Goal: Information Seeking & Learning: Learn about a topic

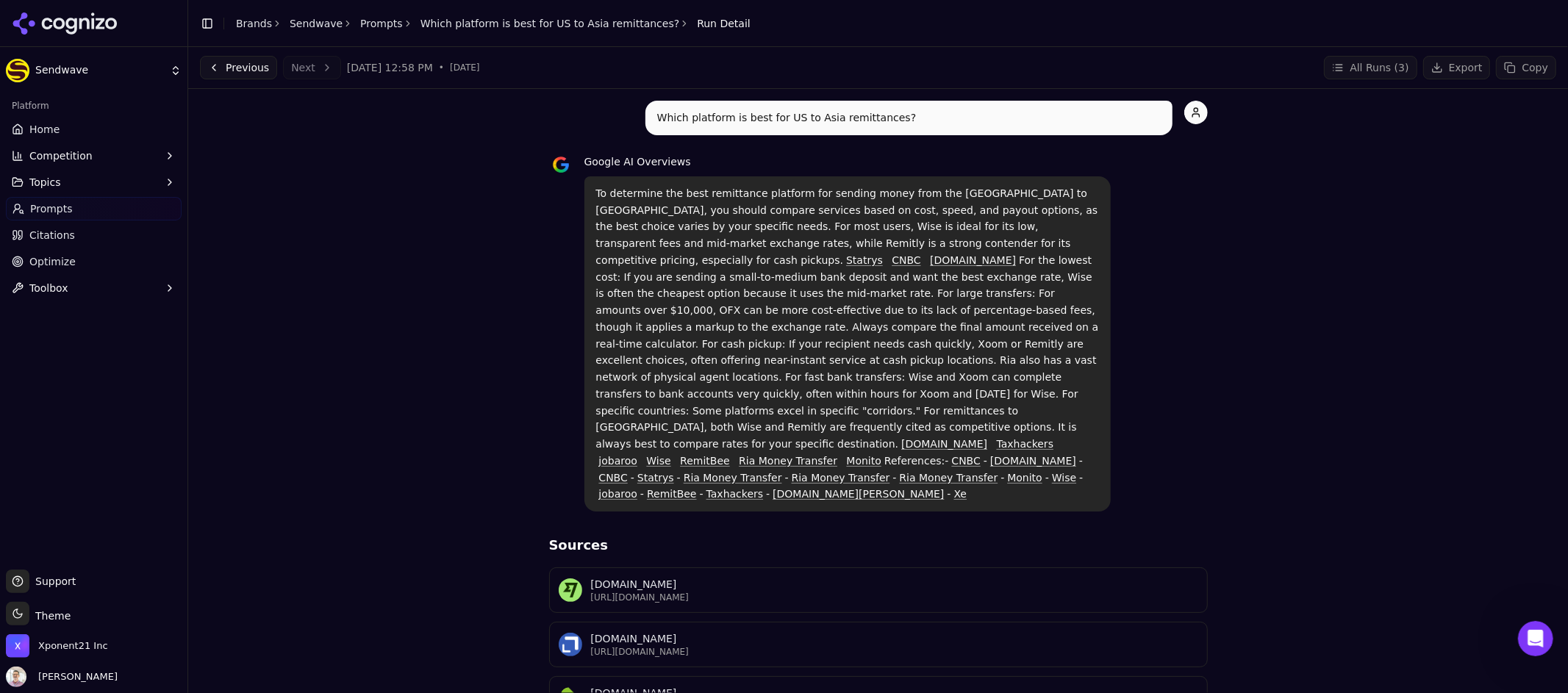
scroll to position [284, 0]
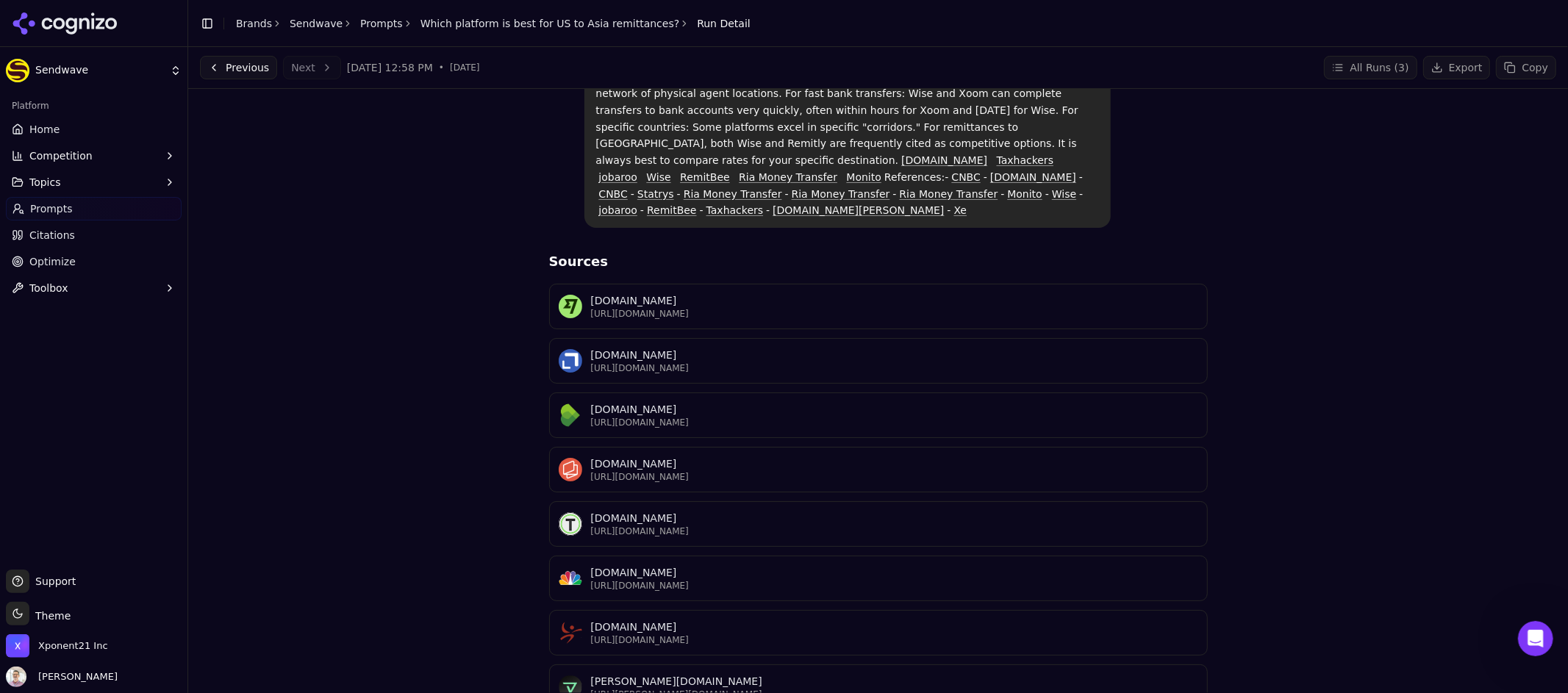
click at [119, 77] on html "Sendwave Platform Home Competition Topics Prompts Citations Optimize Toolbox Su…" at bounding box center [784, 346] width 1568 height 693
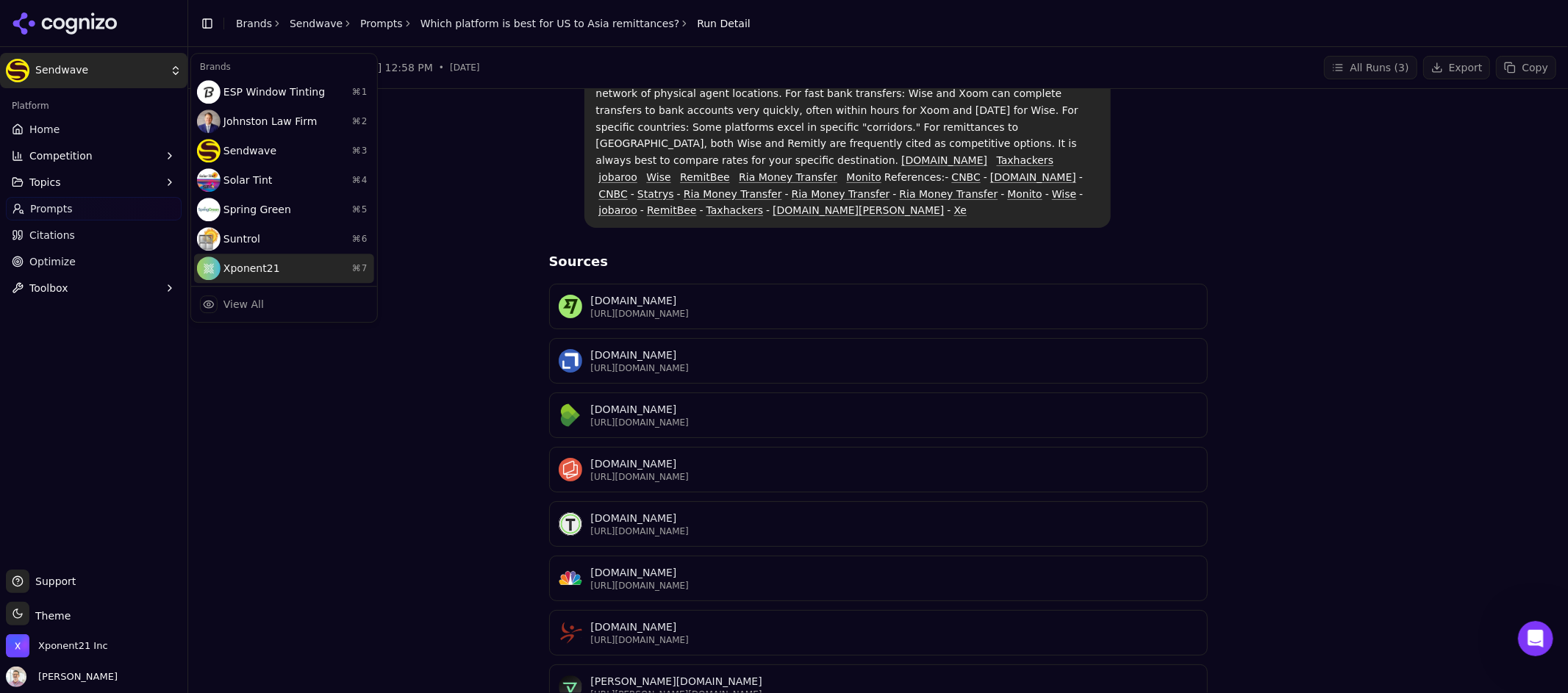
click at [274, 268] on div "Xponent21 ⌘ 7" at bounding box center [284, 268] width 180 height 29
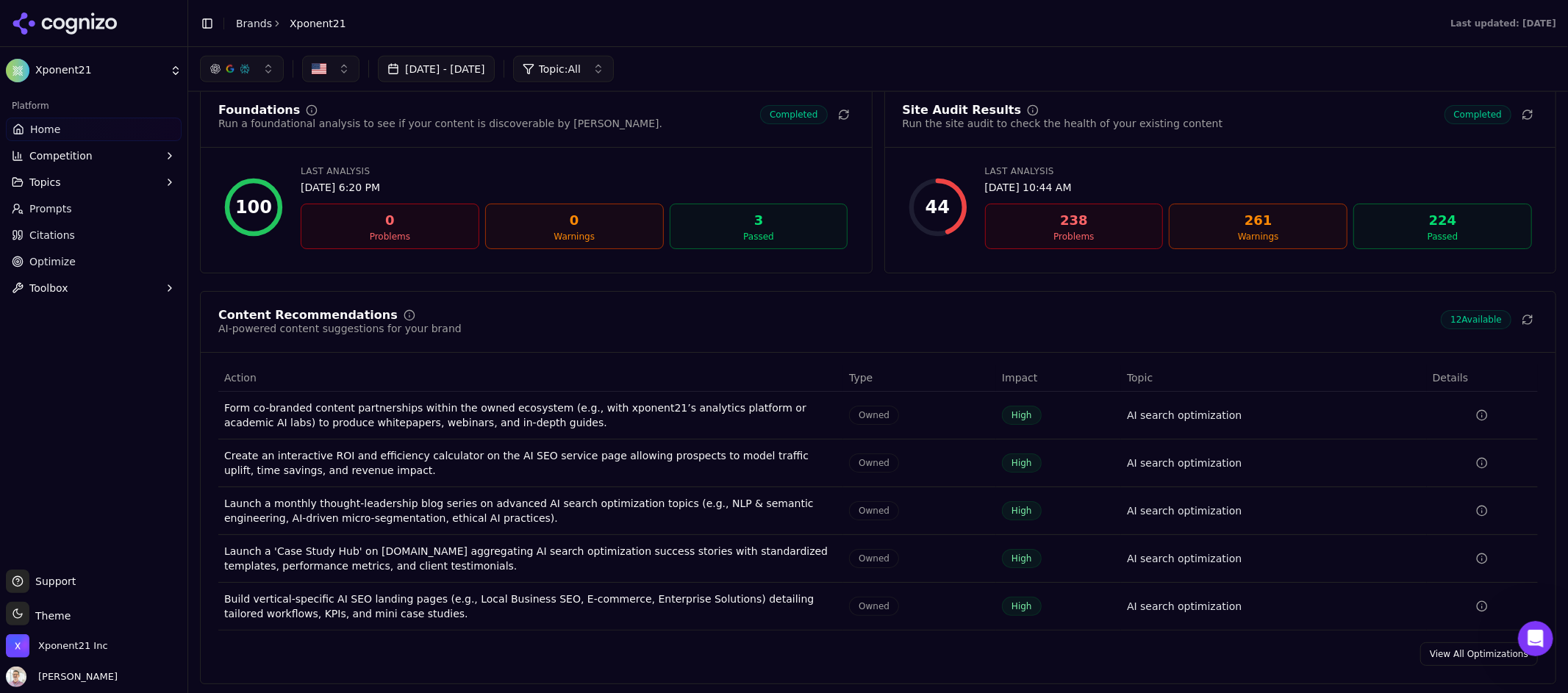
scroll to position [1717, 0]
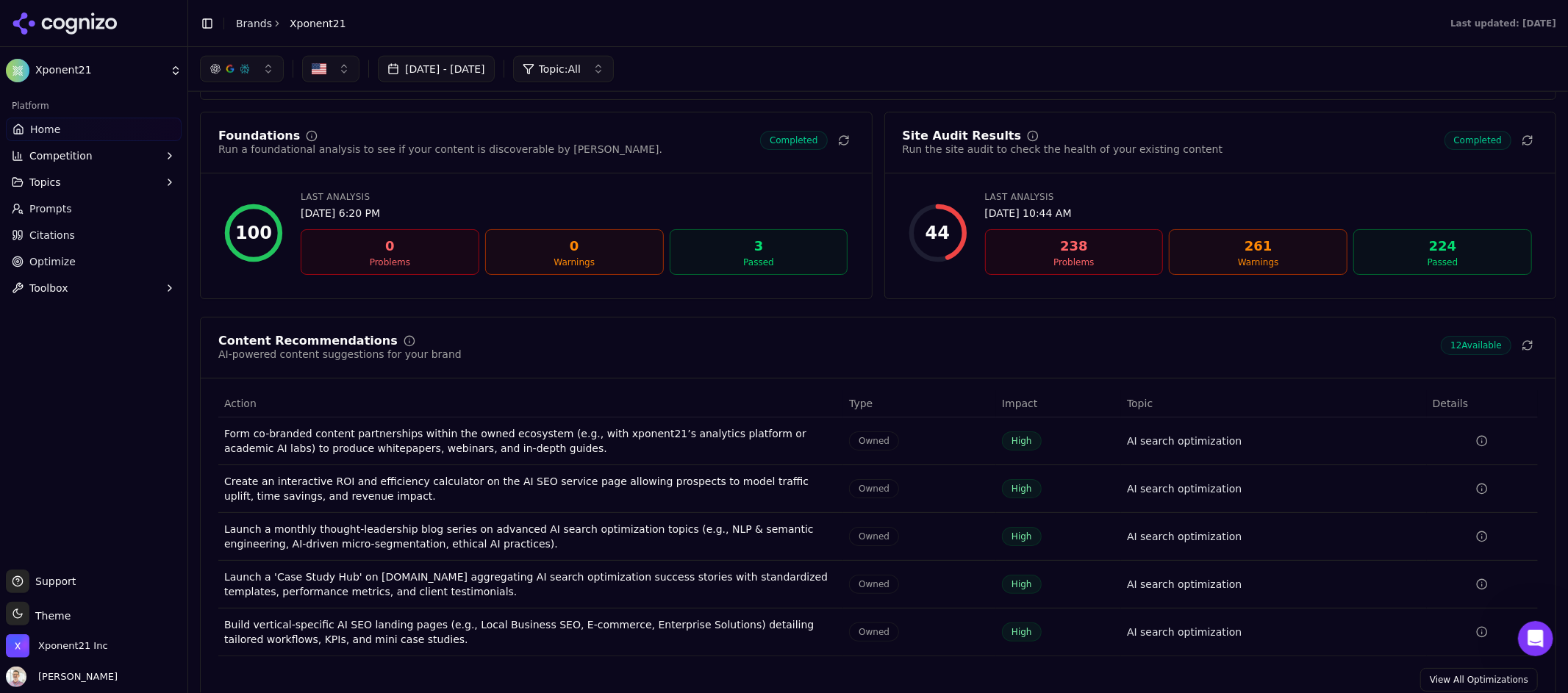
click at [1002, 167] on div "Site Audit Results Run the site audit to check the health of your existing cont…" at bounding box center [1220, 152] width 671 height 44
click at [934, 139] on div "Site Audit Results" at bounding box center [961, 136] width 119 height 12
click at [940, 228] on div "44" at bounding box center [937, 233] width 24 height 23
click at [138, 288] on button "Toolbox" at bounding box center [94, 288] width 176 height 23
click at [151, 162] on button "Competition" at bounding box center [94, 155] width 176 height 23
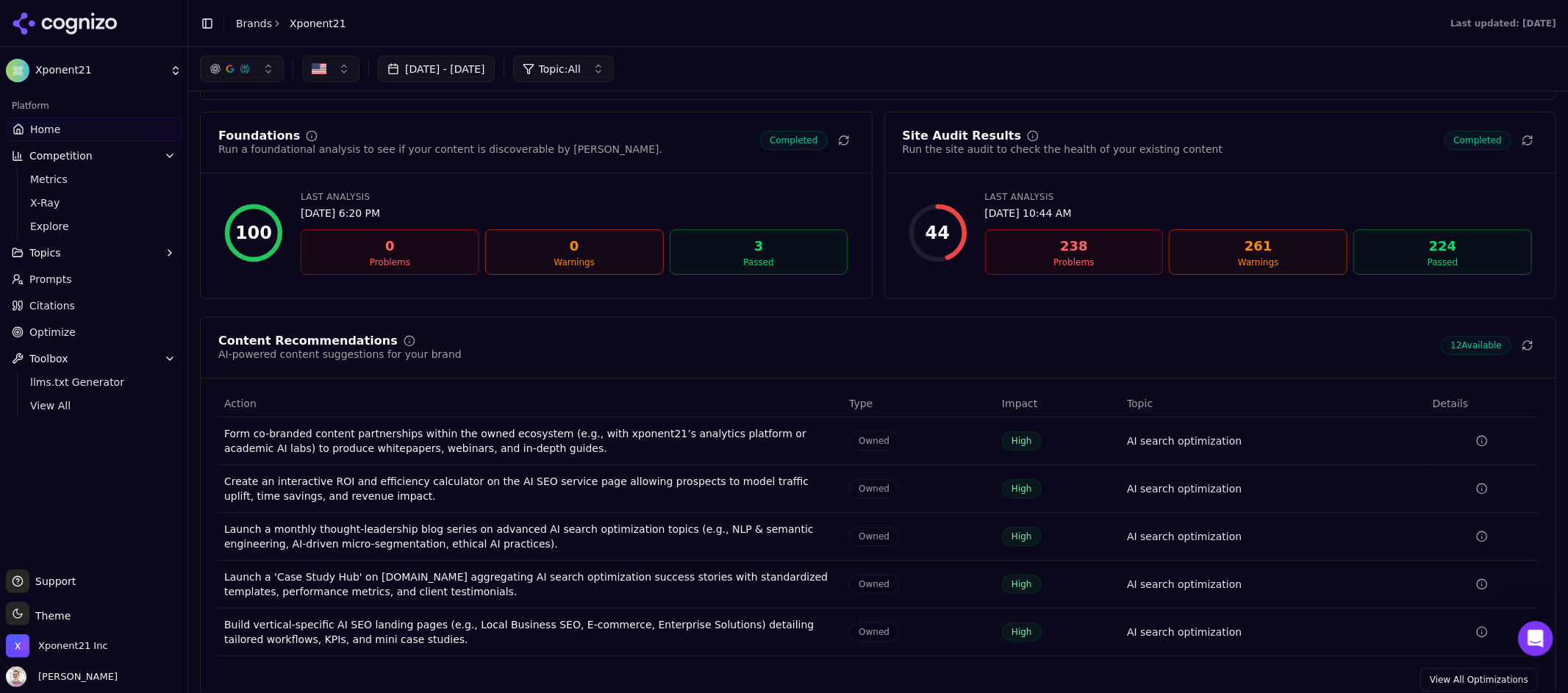
click at [146, 254] on button "Topics" at bounding box center [94, 253] width 176 height 23
click at [81, 158] on span "Competition" at bounding box center [61, 155] width 63 height 14
click at [948, 149] on div "Run the site audit to check the health of your existing content" at bounding box center [1062, 149] width 321 height 14
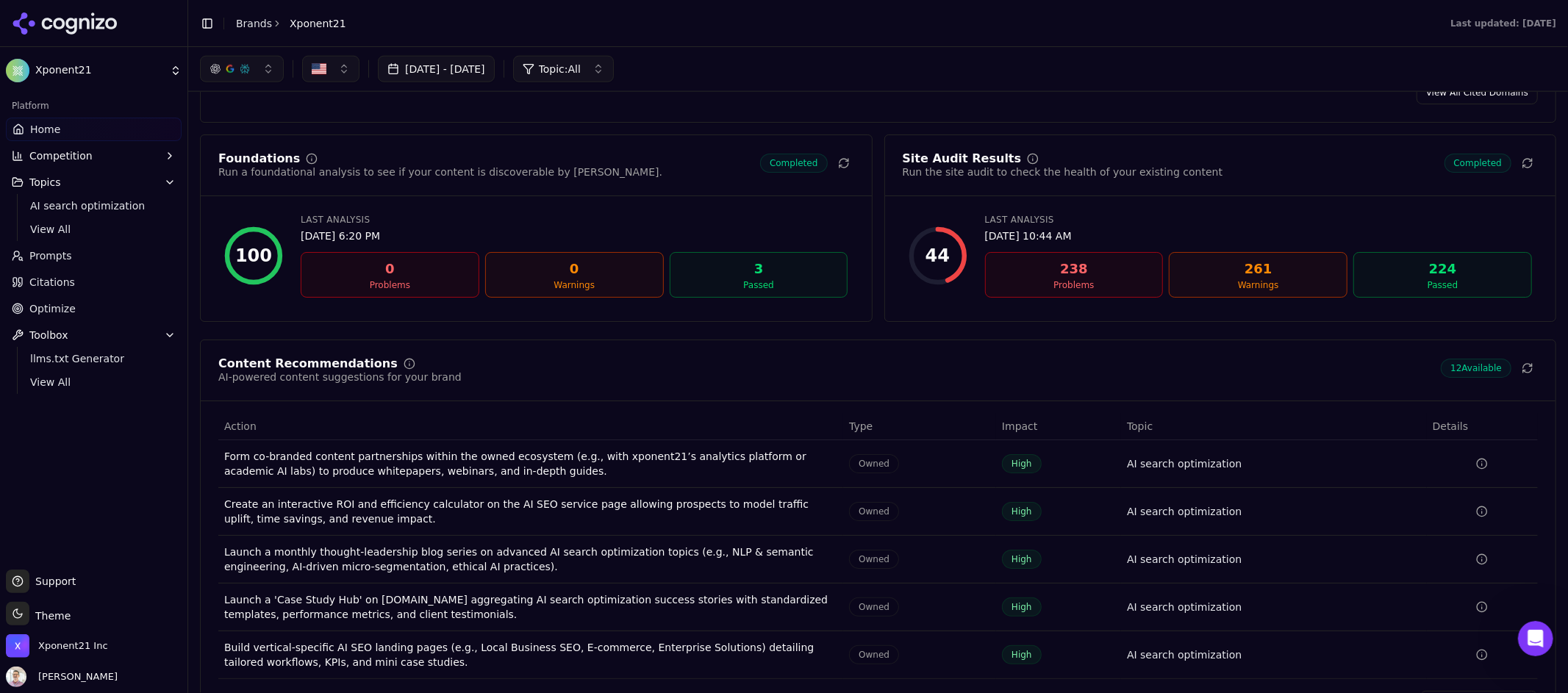
scroll to position [1658, 0]
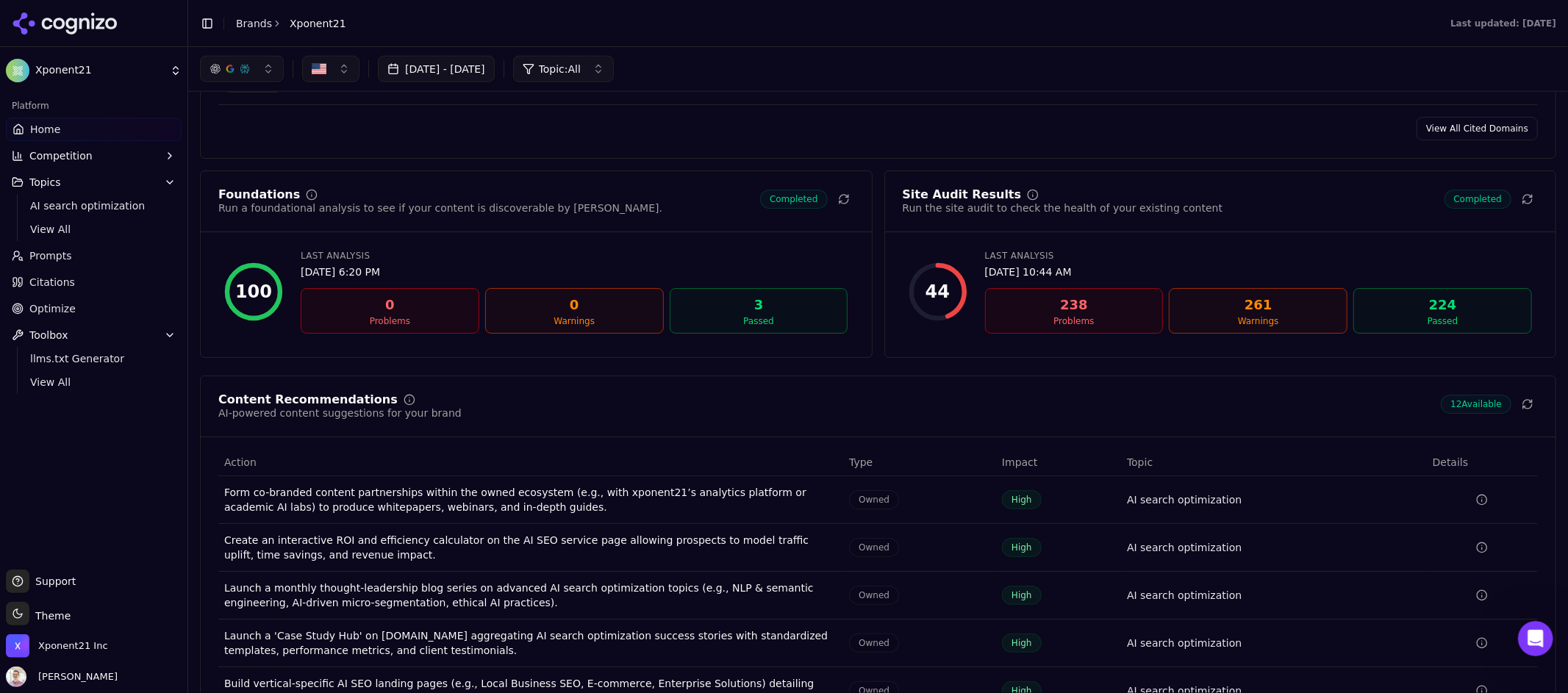
click at [1074, 327] on div "Problems" at bounding box center [1074, 321] width 165 height 12
click at [927, 295] on div "44" at bounding box center [937, 292] width 24 height 23
drag, startPoint x: 927, startPoint y: 296, endPoint x: 980, endPoint y: 297, distance: 53.0
click at [950, 297] on div "44" at bounding box center [938, 292] width 59 height 59
drag, startPoint x: 1090, startPoint y: 311, endPoint x: 1096, endPoint y: 320, distance: 10.8
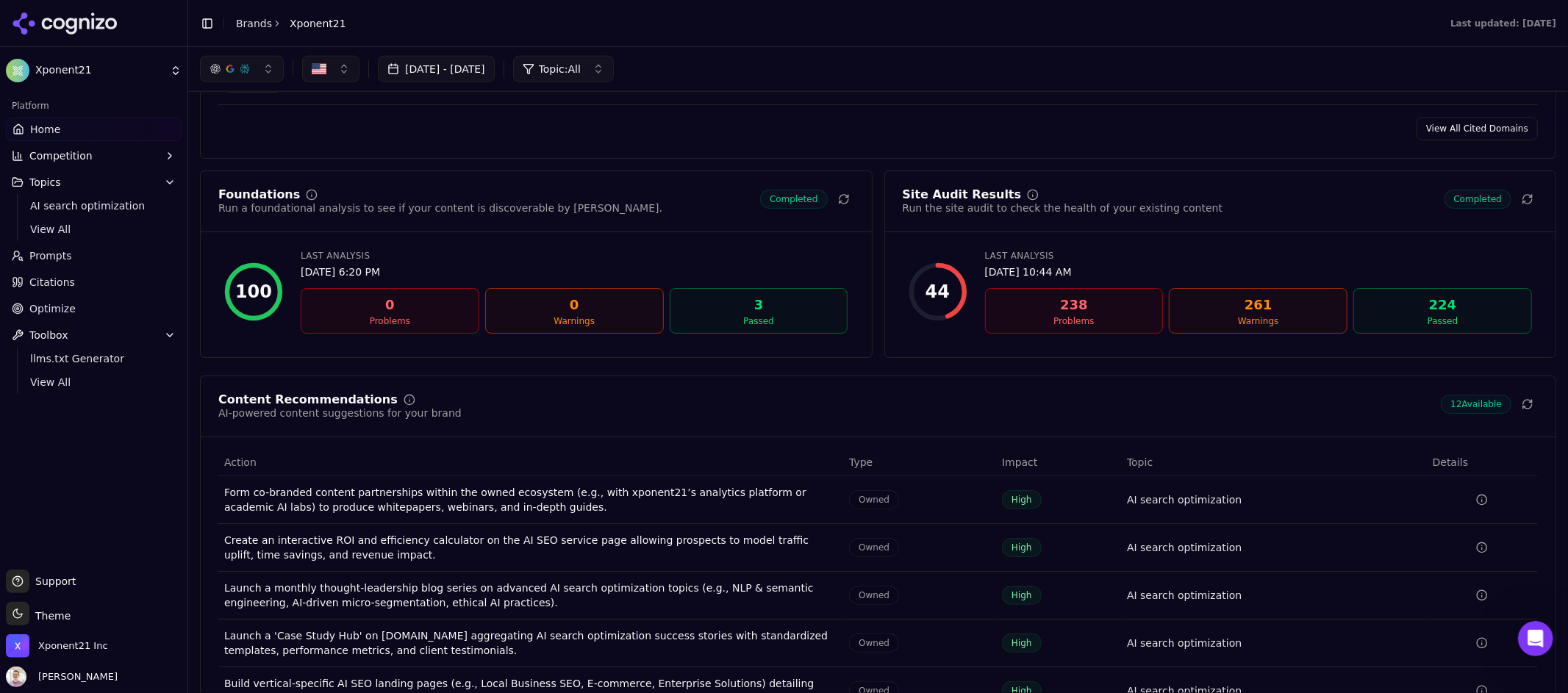
click at [1091, 311] on div "238" at bounding box center [1074, 305] width 165 height 21
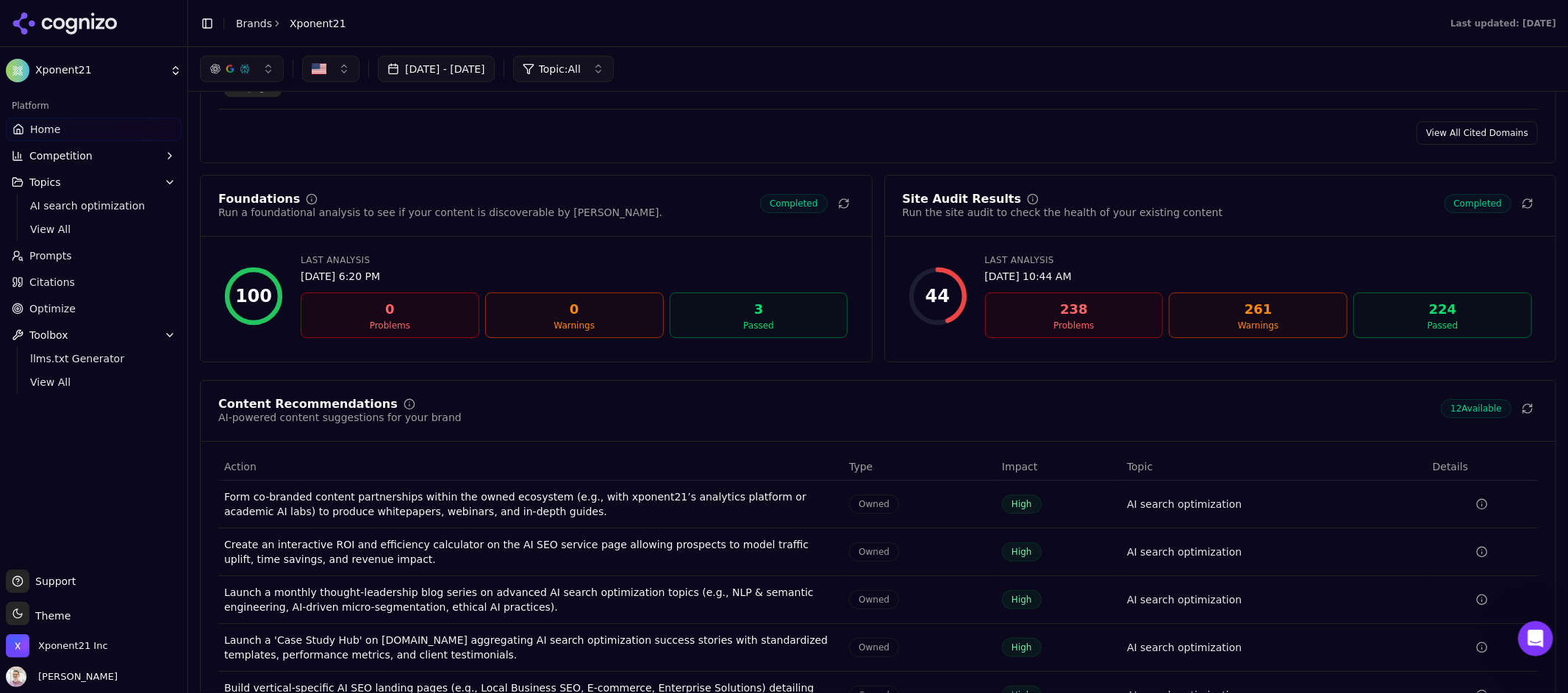
click at [1018, 226] on div "Site Audit Results Run the site audit to check the health of your existing cont…" at bounding box center [1220, 214] width 671 height 44
click at [1027, 205] on icon at bounding box center [1033, 198] width 12 height 12
click at [44, 118] on link "Home" at bounding box center [94, 129] width 176 height 23
click at [47, 140] on link "Home" at bounding box center [94, 129] width 176 height 23
click at [1106, 320] on div "238" at bounding box center [1074, 309] width 165 height 21
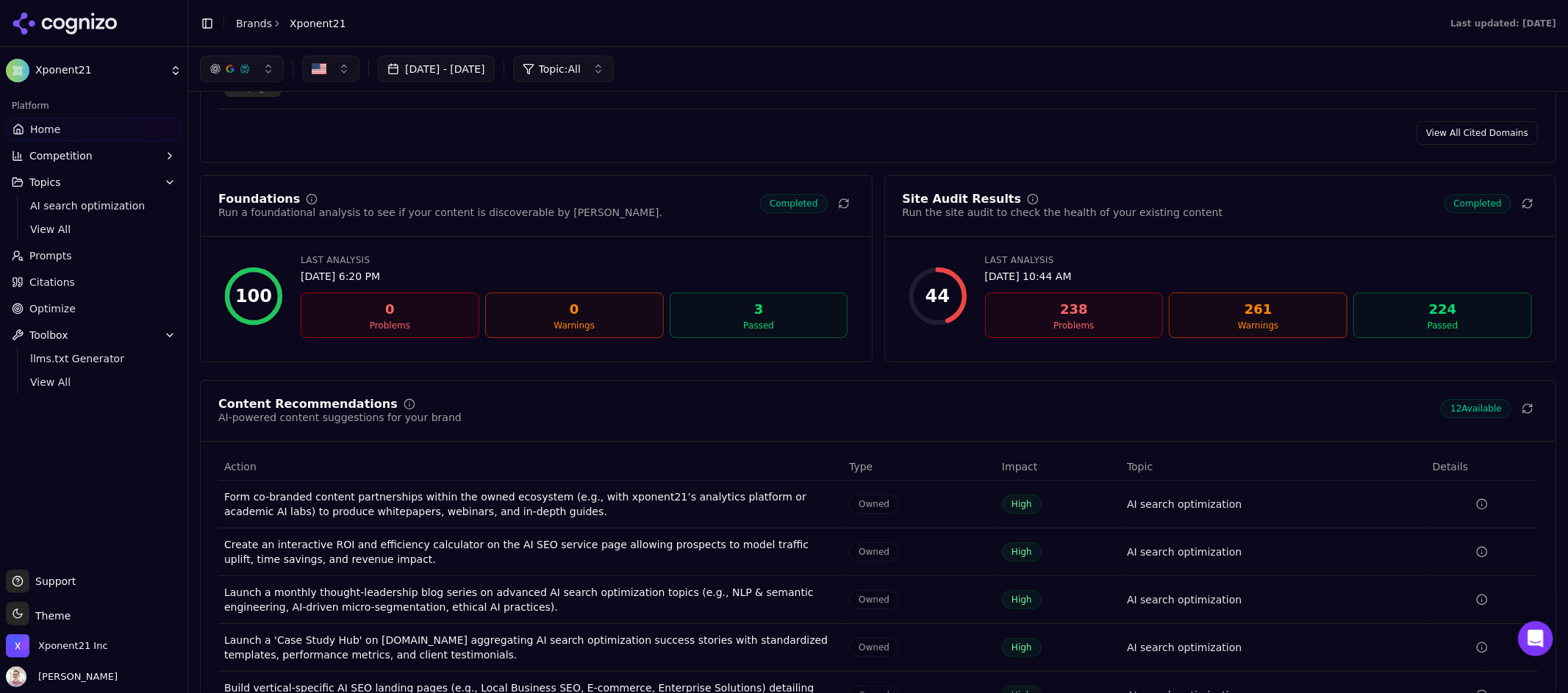
click at [1106, 320] on div "238" at bounding box center [1074, 309] width 165 height 21
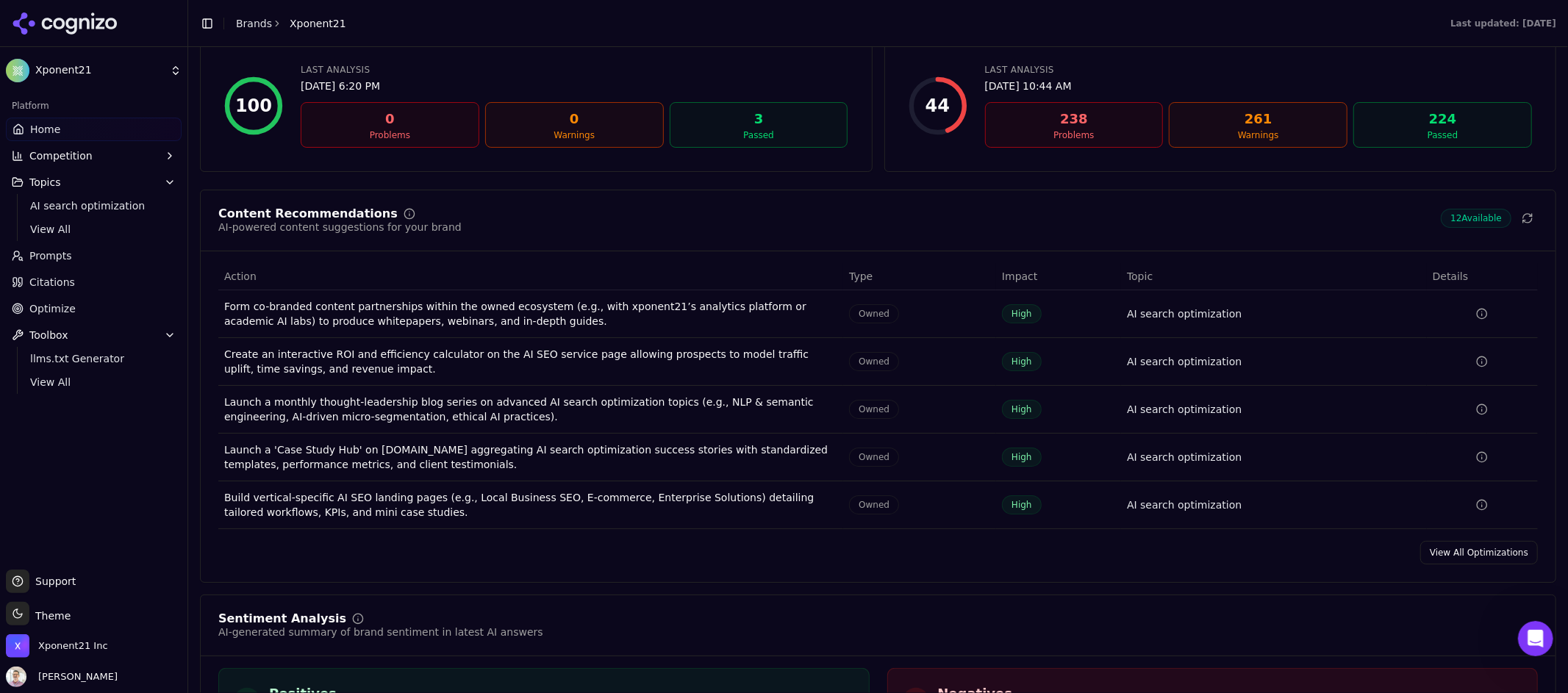
scroll to position [2009, 0]
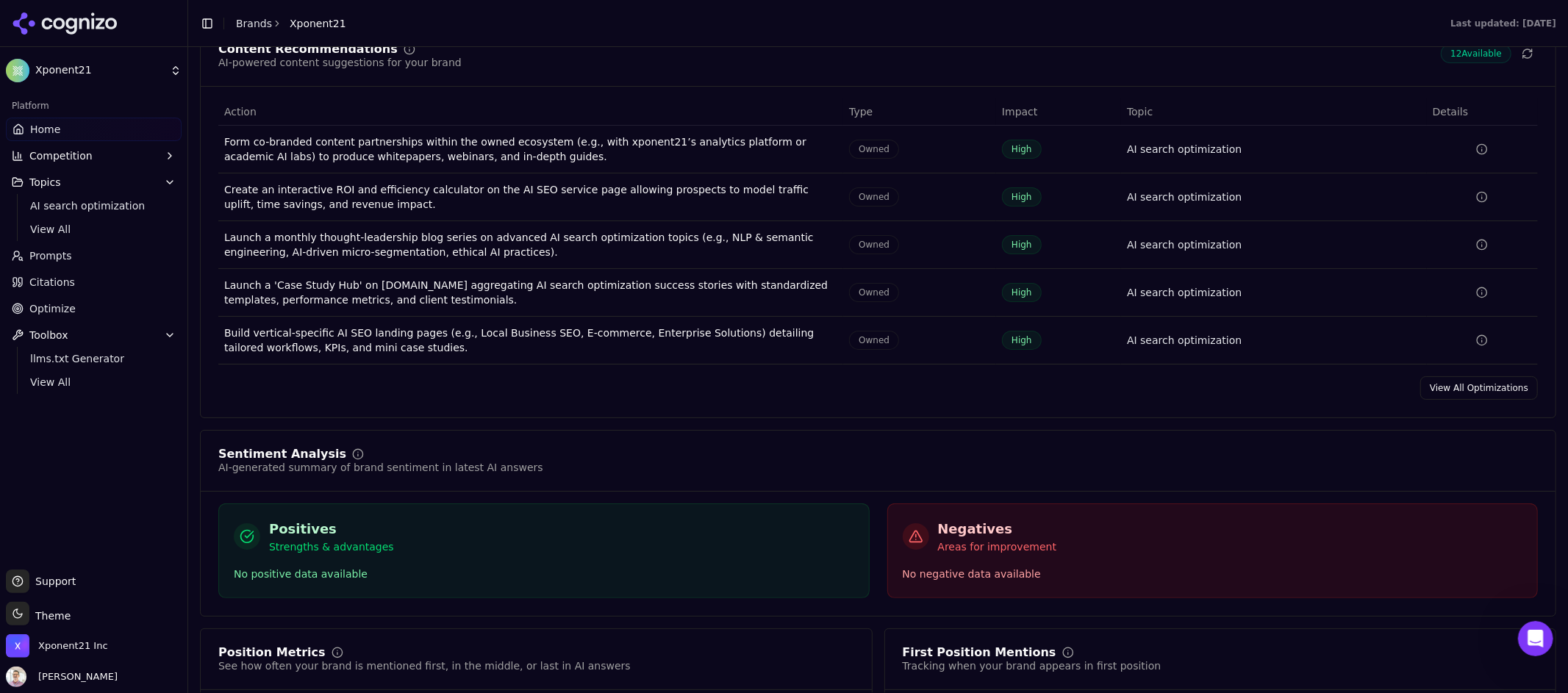
click at [1450, 394] on link "View All Optimizations" at bounding box center [1480, 388] width 118 height 23
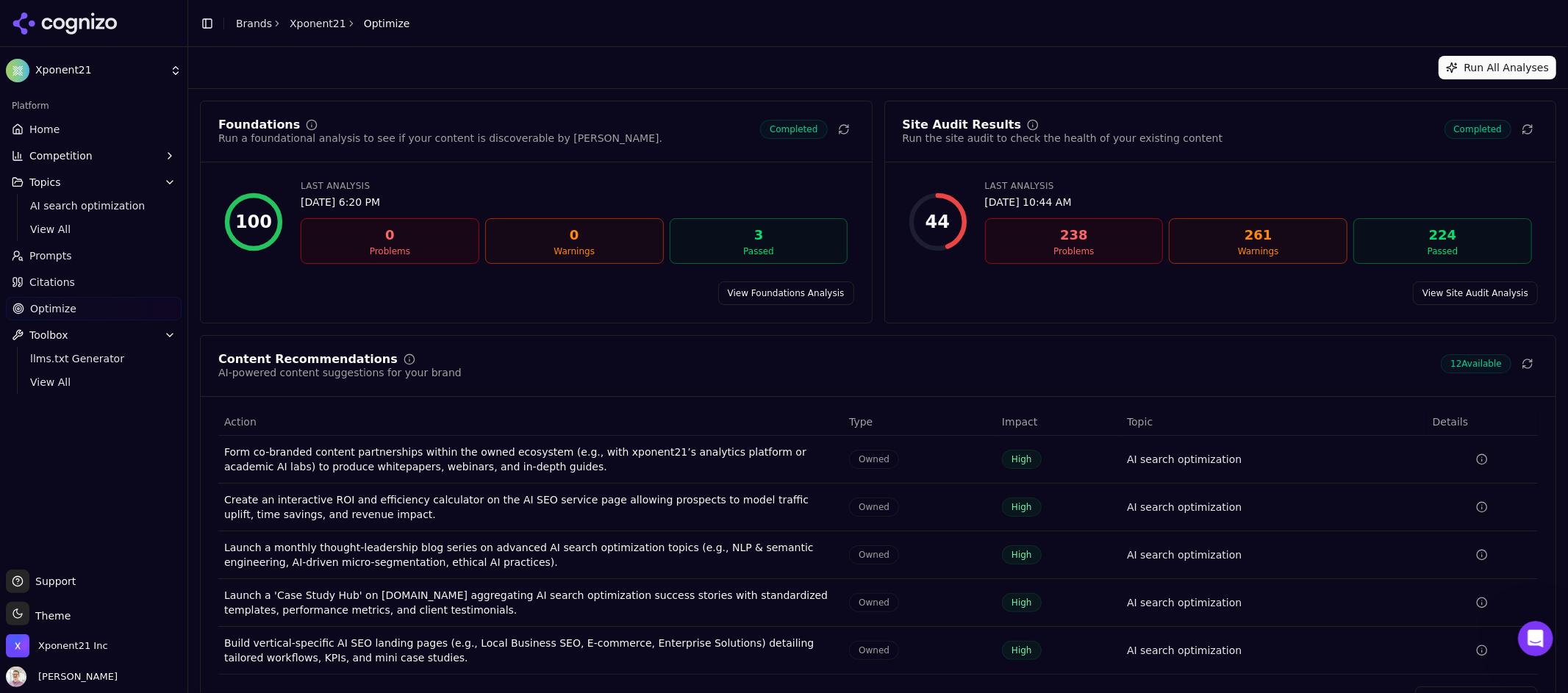
scroll to position [47, 0]
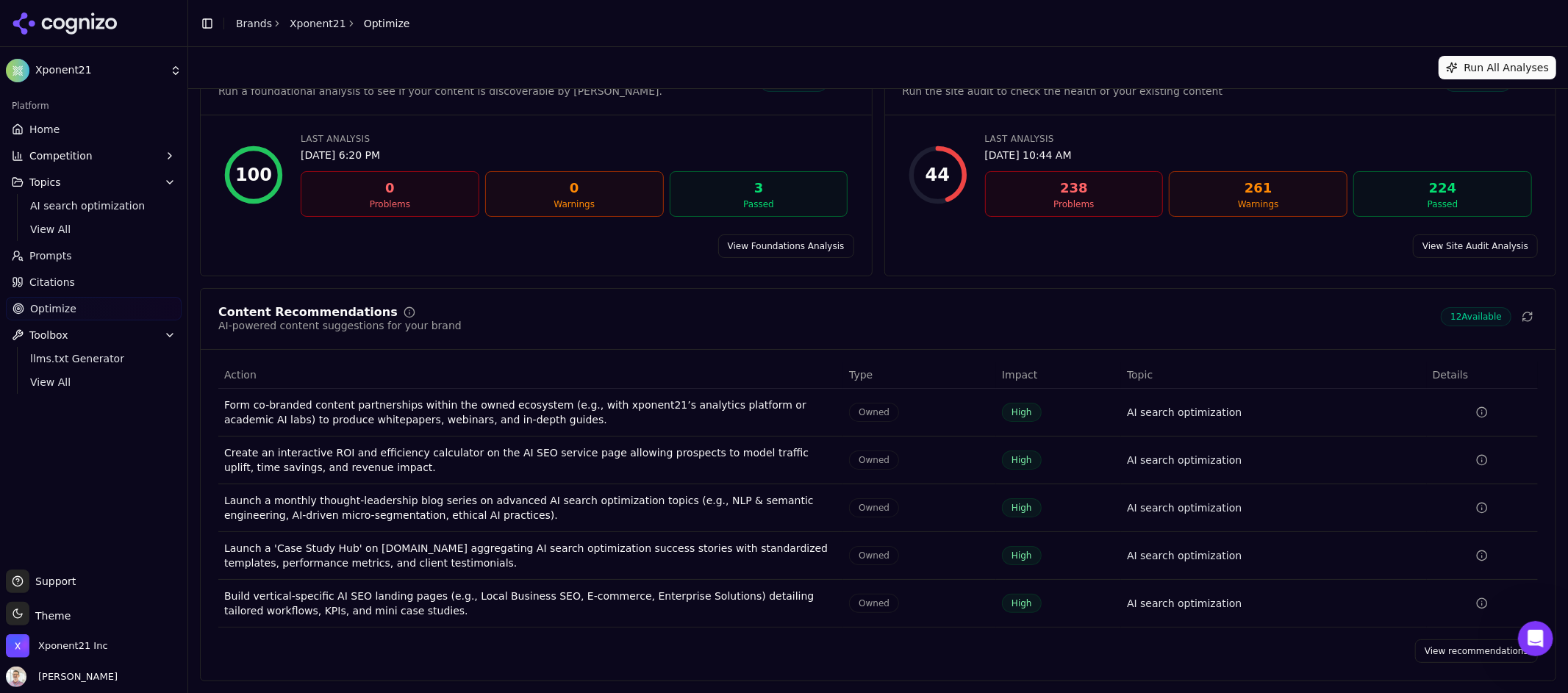
click at [1018, 185] on div "238" at bounding box center [1074, 188] width 165 height 21
click at [951, 183] on div "44" at bounding box center [938, 175] width 59 height 59
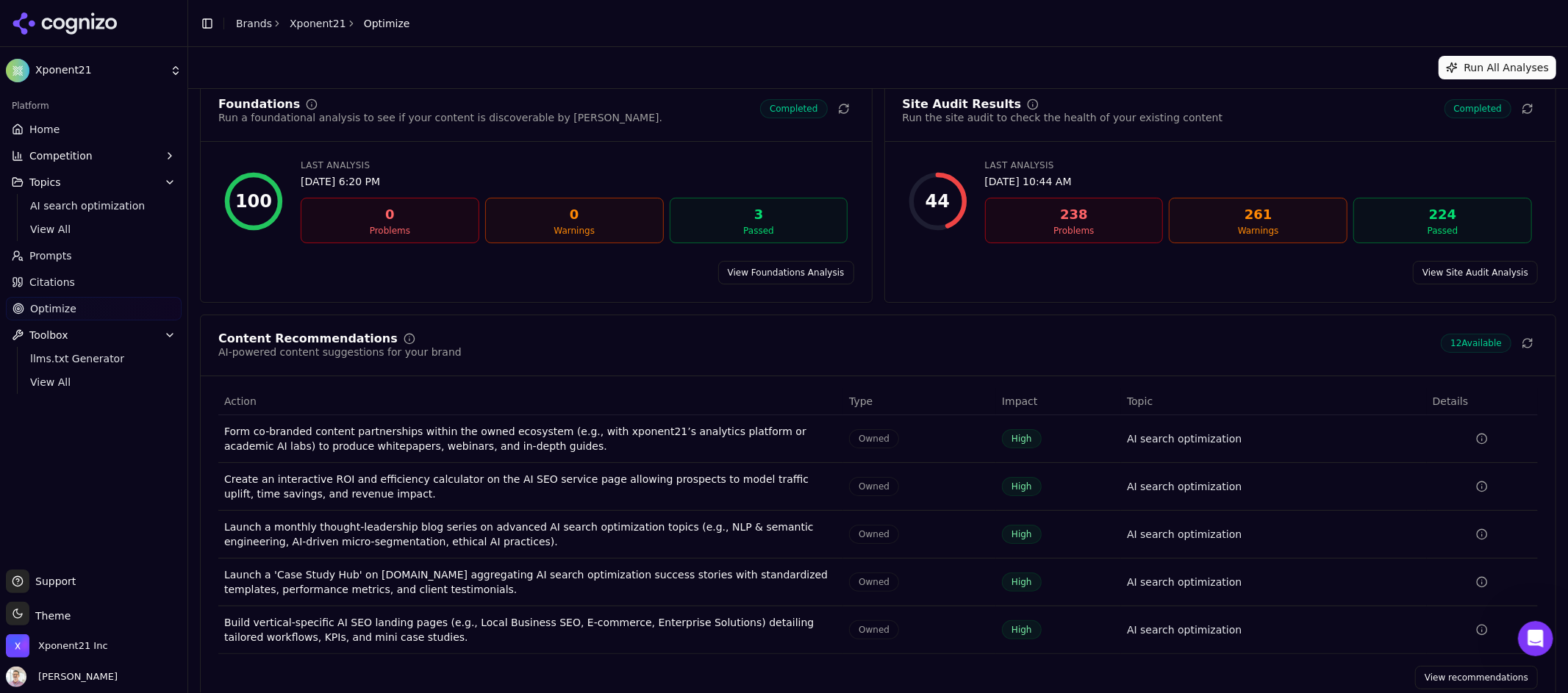
scroll to position [0, 0]
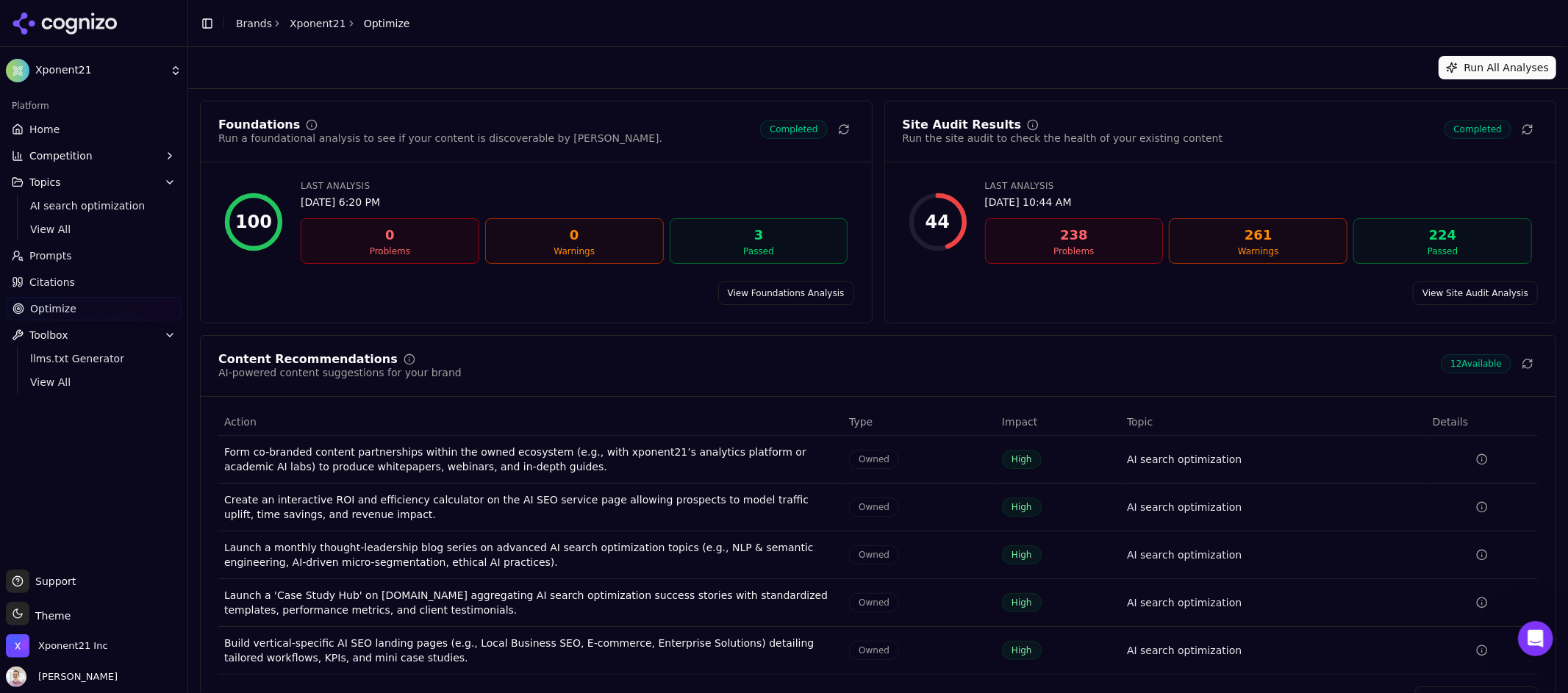
click at [985, 221] on div "238 Problems" at bounding box center [1075, 240] width 179 height 46
click at [1003, 185] on div "Last Analysis" at bounding box center [1259, 186] width 548 height 12
click at [1473, 288] on link "View Site Audit Analysis" at bounding box center [1476, 293] width 125 height 23
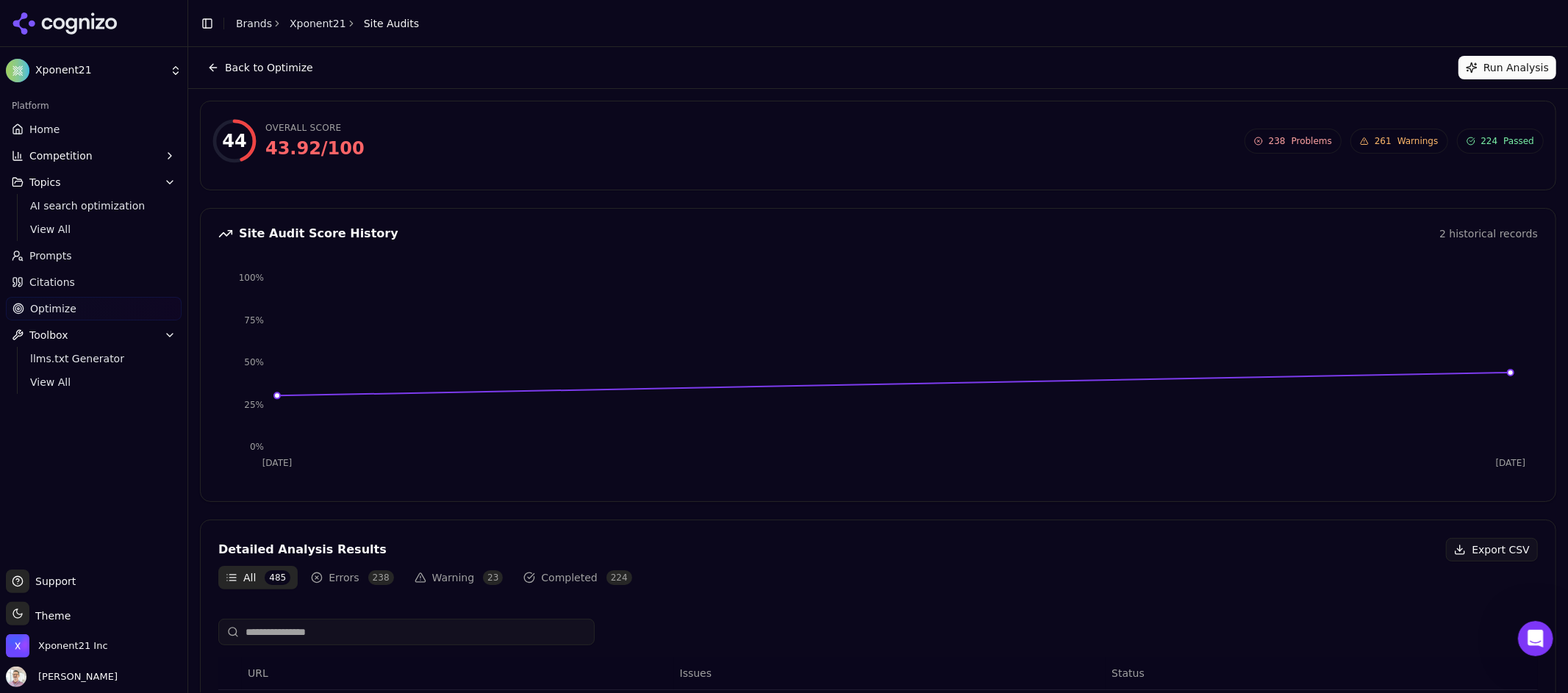
click at [1292, 143] on span "Problems" at bounding box center [1312, 140] width 40 height 12
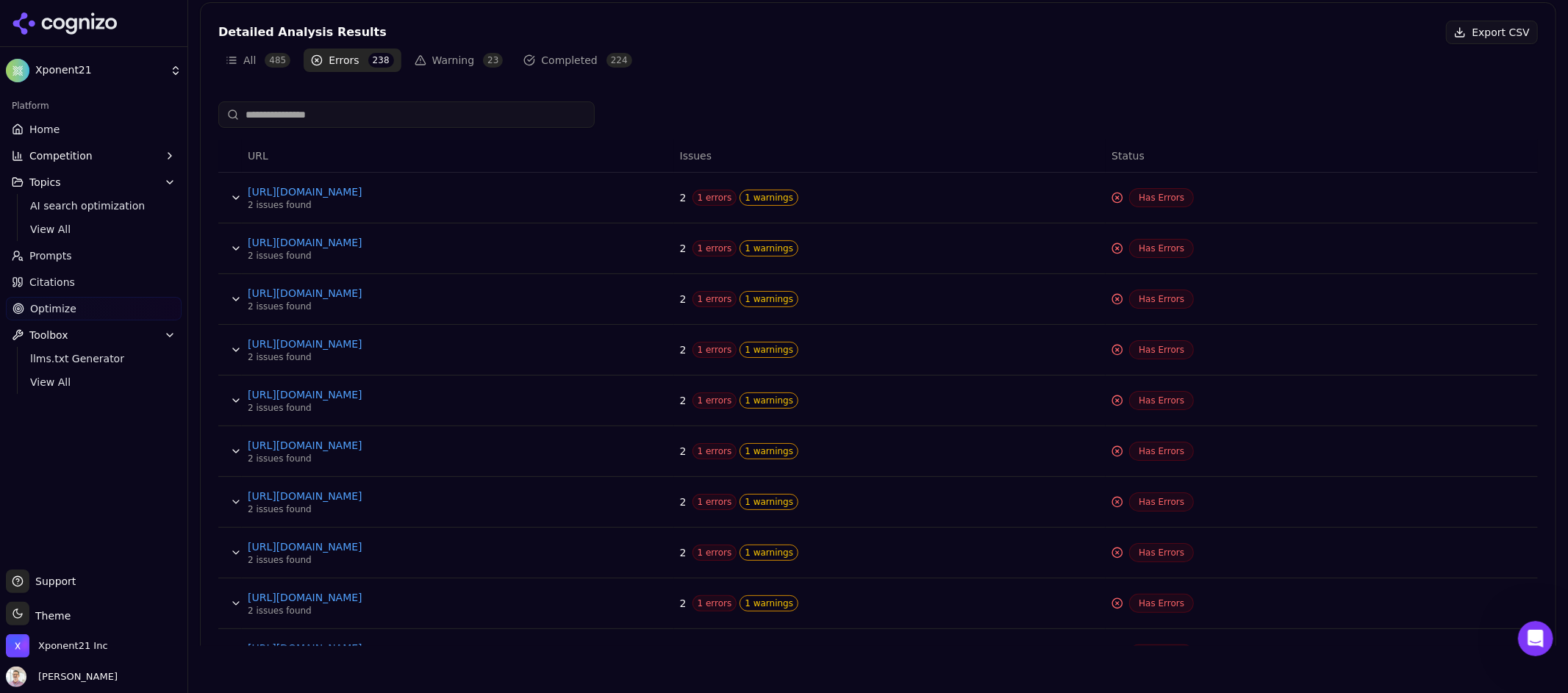
scroll to position [472, 0]
click at [712, 246] on span "1 errors" at bounding box center [715, 246] width 45 height 16
click at [712, 244] on span "1 errors" at bounding box center [715, 246] width 45 height 16
click at [718, 198] on span "1 errors" at bounding box center [715, 196] width 45 height 16
click at [717, 198] on span "1 errors" at bounding box center [715, 196] width 45 height 16
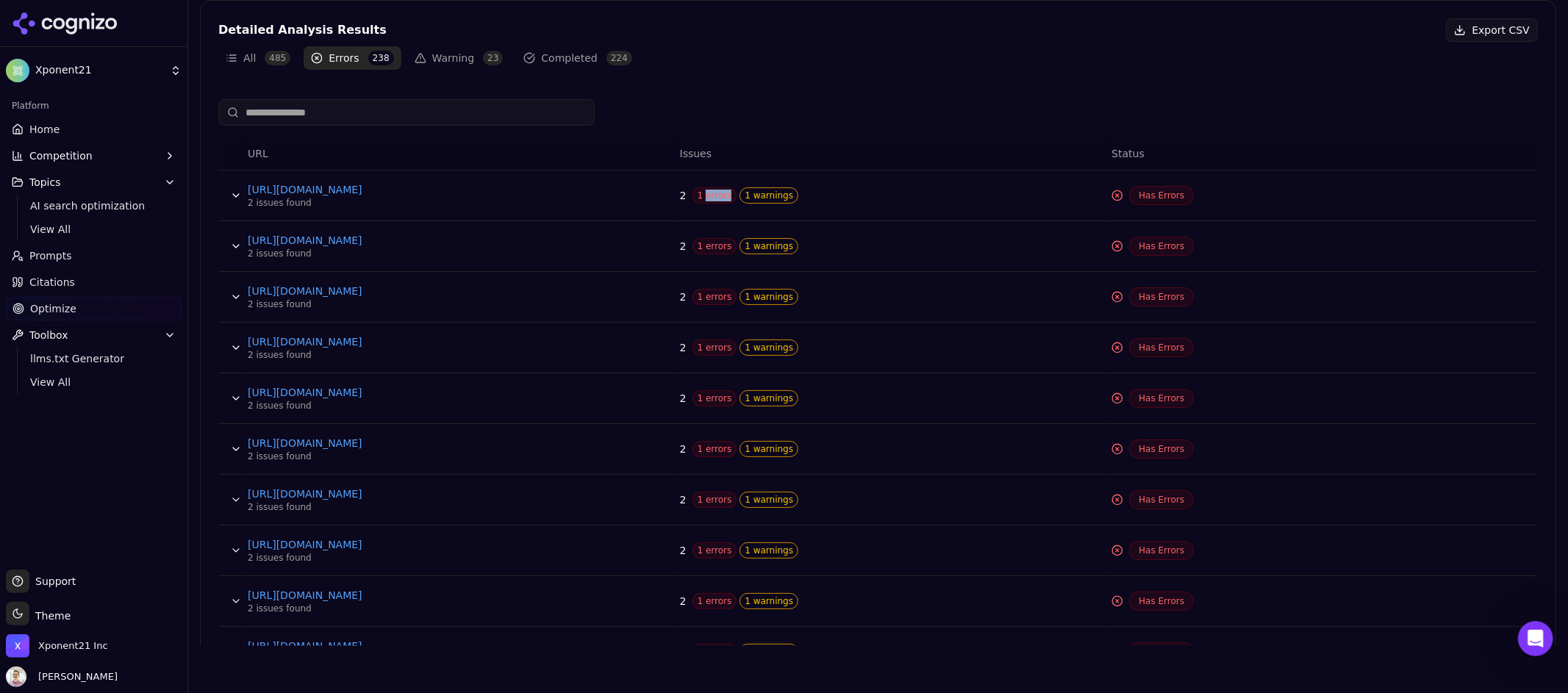
click at [703, 203] on span "1 errors" at bounding box center [715, 196] width 45 height 16
click at [330, 191] on link "[URL][DOMAIN_NAME]" at bounding box center [357, 189] width 221 height 14
click at [231, 197] on button "Data table" at bounding box center [236, 196] width 23 height 23
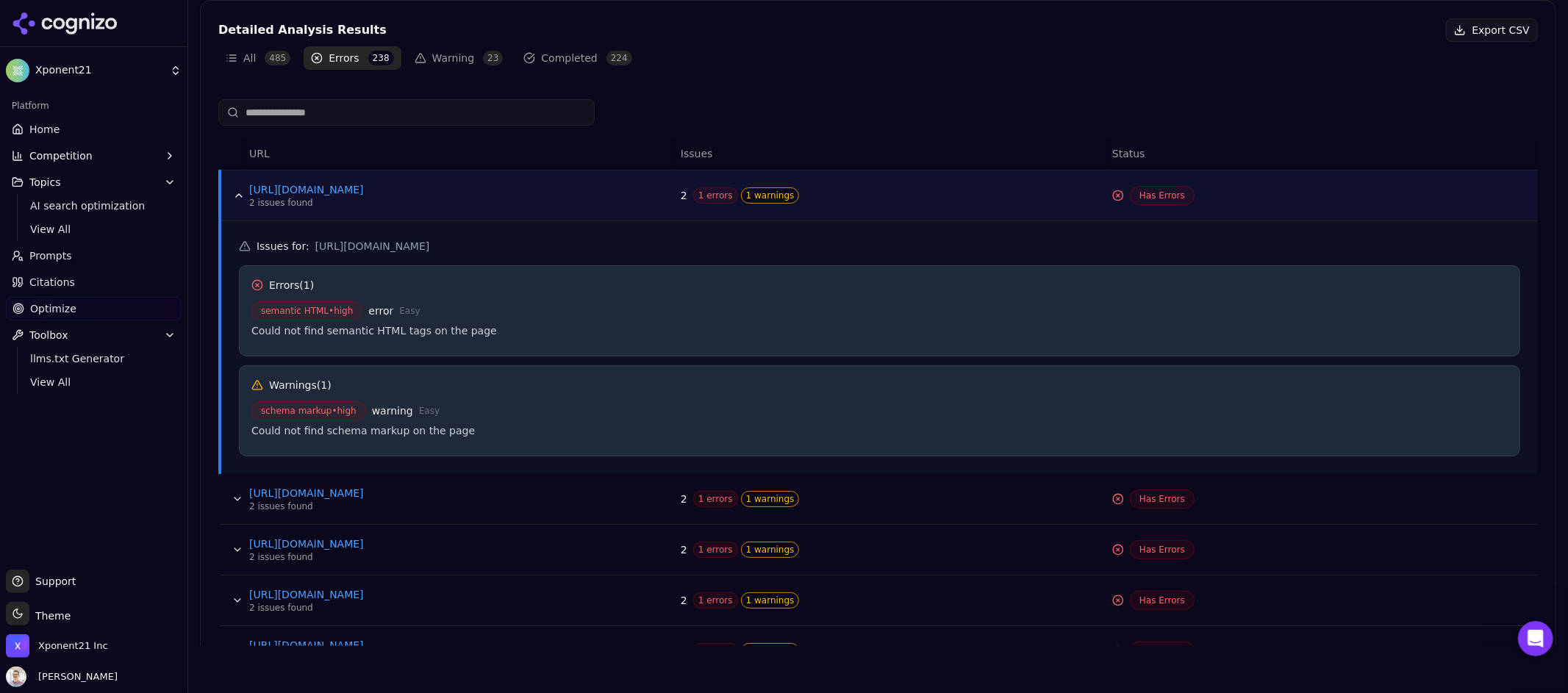
click at [234, 192] on button "Data table" at bounding box center [239, 196] width 23 height 23
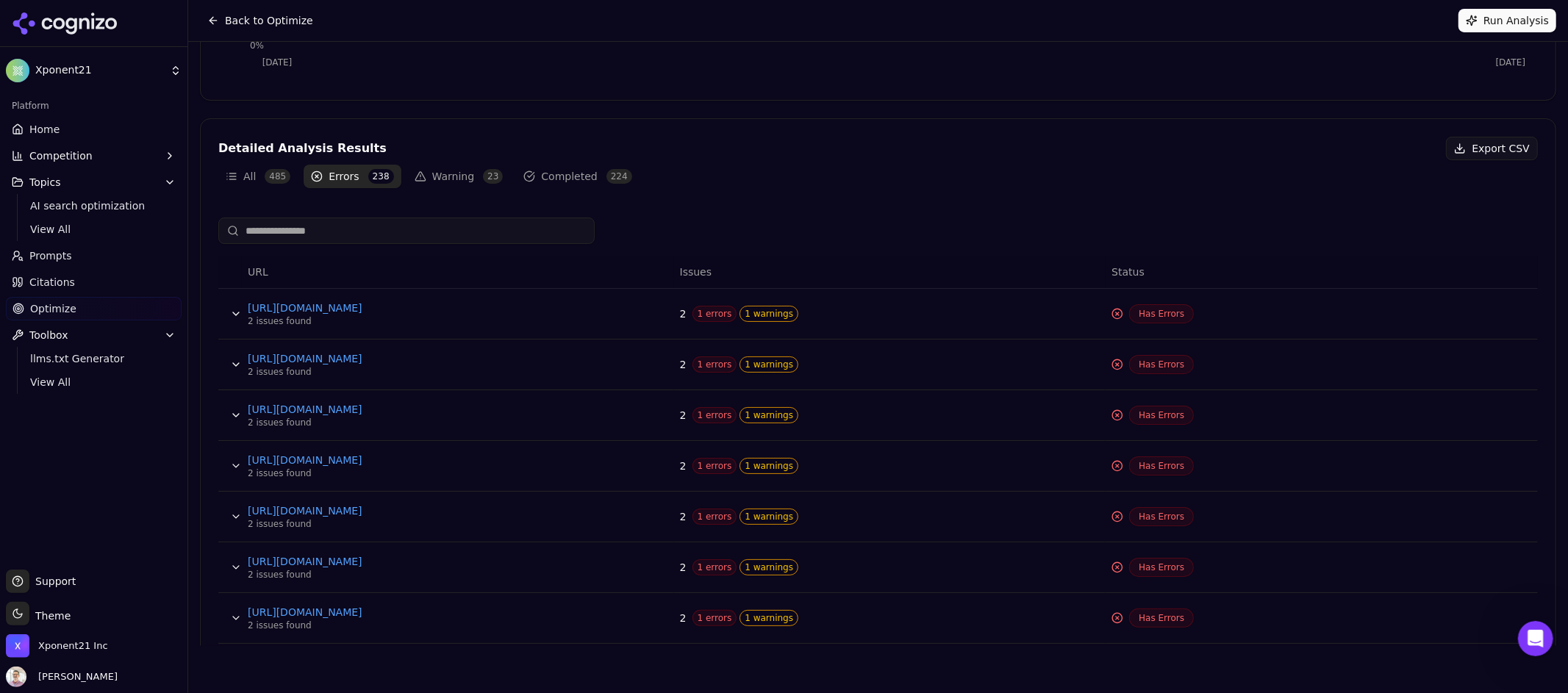
scroll to position [398, 0]
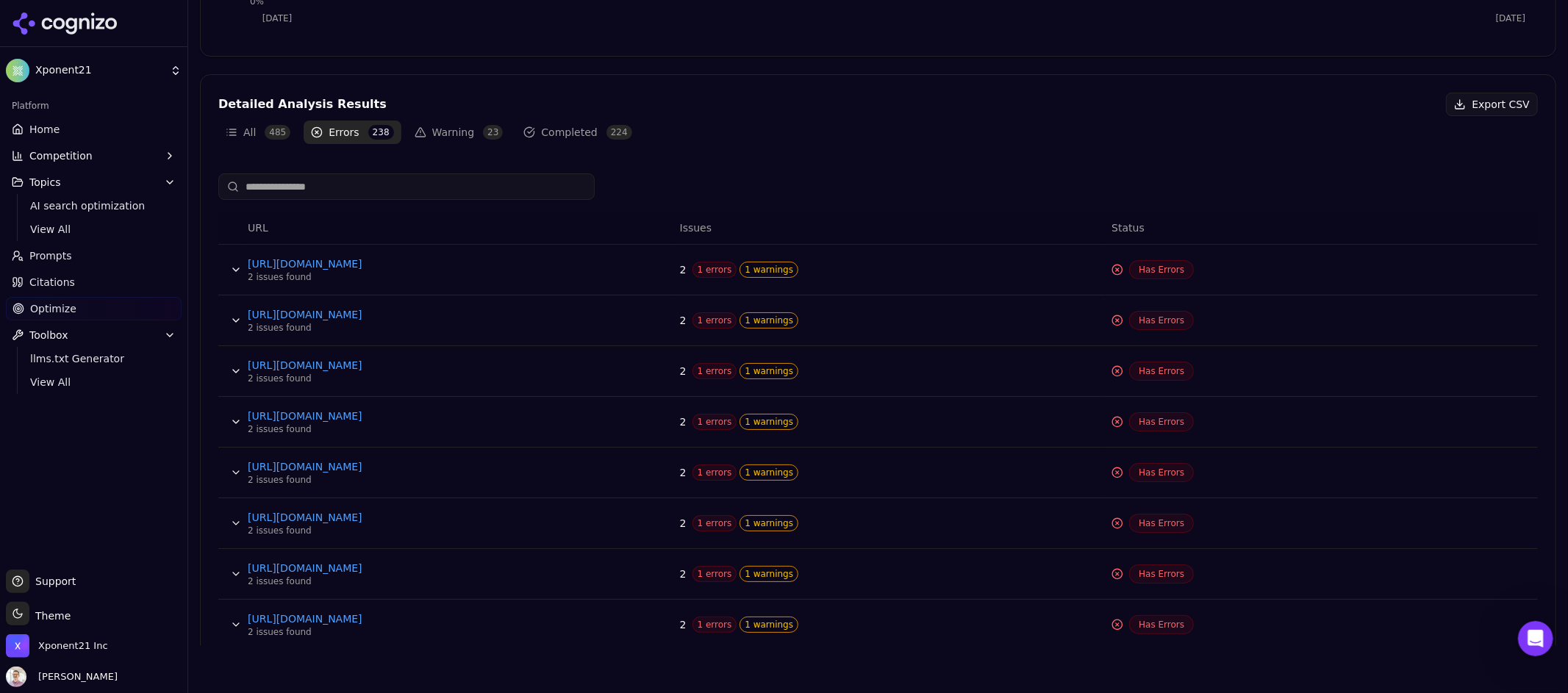
click at [716, 276] on span "1 errors" at bounding box center [715, 270] width 45 height 16
click at [236, 275] on button "Data table" at bounding box center [236, 270] width 23 height 23
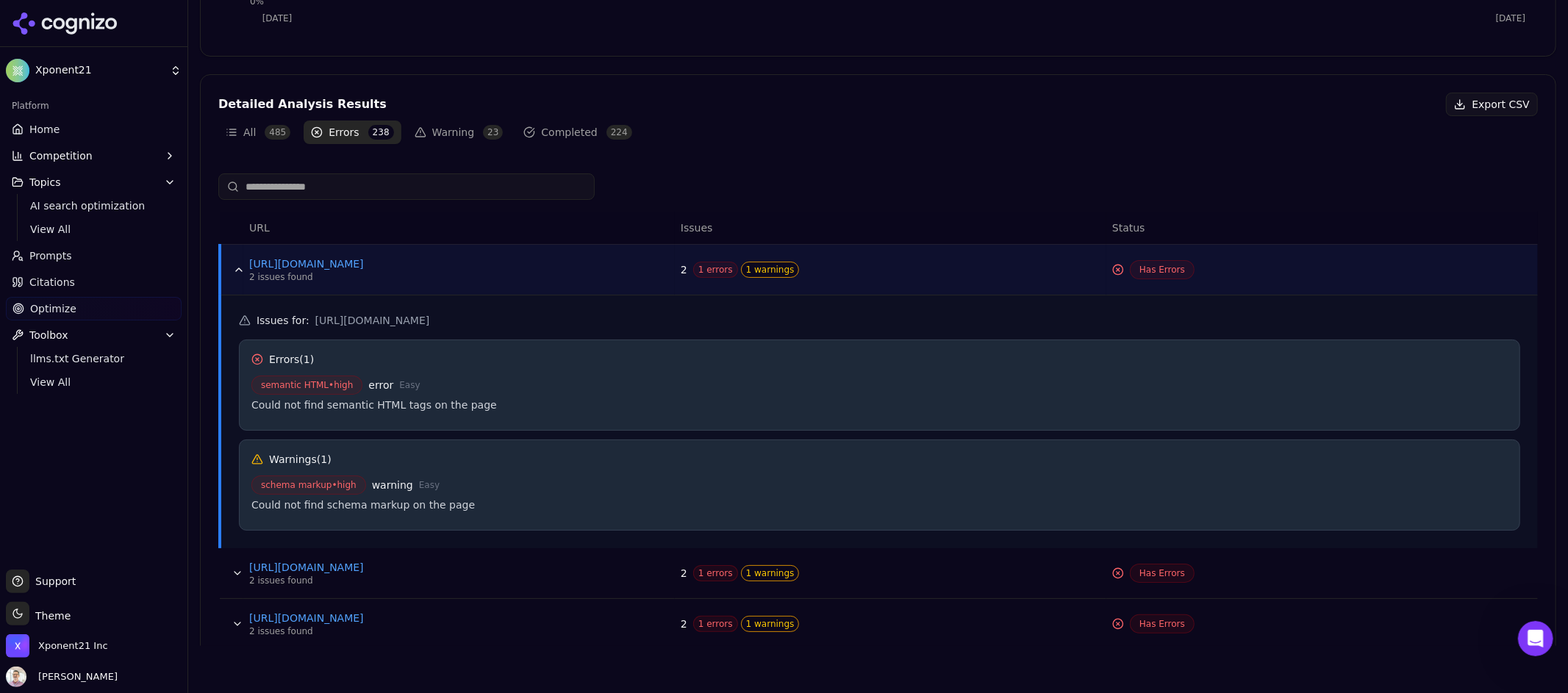
click at [273, 387] on span "semantic HTML • high" at bounding box center [306, 384] width 111 height 19
click at [323, 410] on div "Could not find semantic HTML tags on the page" at bounding box center [879, 405] width 1256 height 14
click at [322, 410] on div "Could not find semantic HTML tags on the page" at bounding box center [879, 405] width 1256 height 14
drag, startPoint x: 501, startPoint y: 407, endPoint x: 236, endPoint y: 384, distance: 266.0
click at [236, 384] on div "Issues for : https://xponent21.com/insights/faq/what-does-a-marketing-consultan…" at bounding box center [880, 422] width 1317 height 253
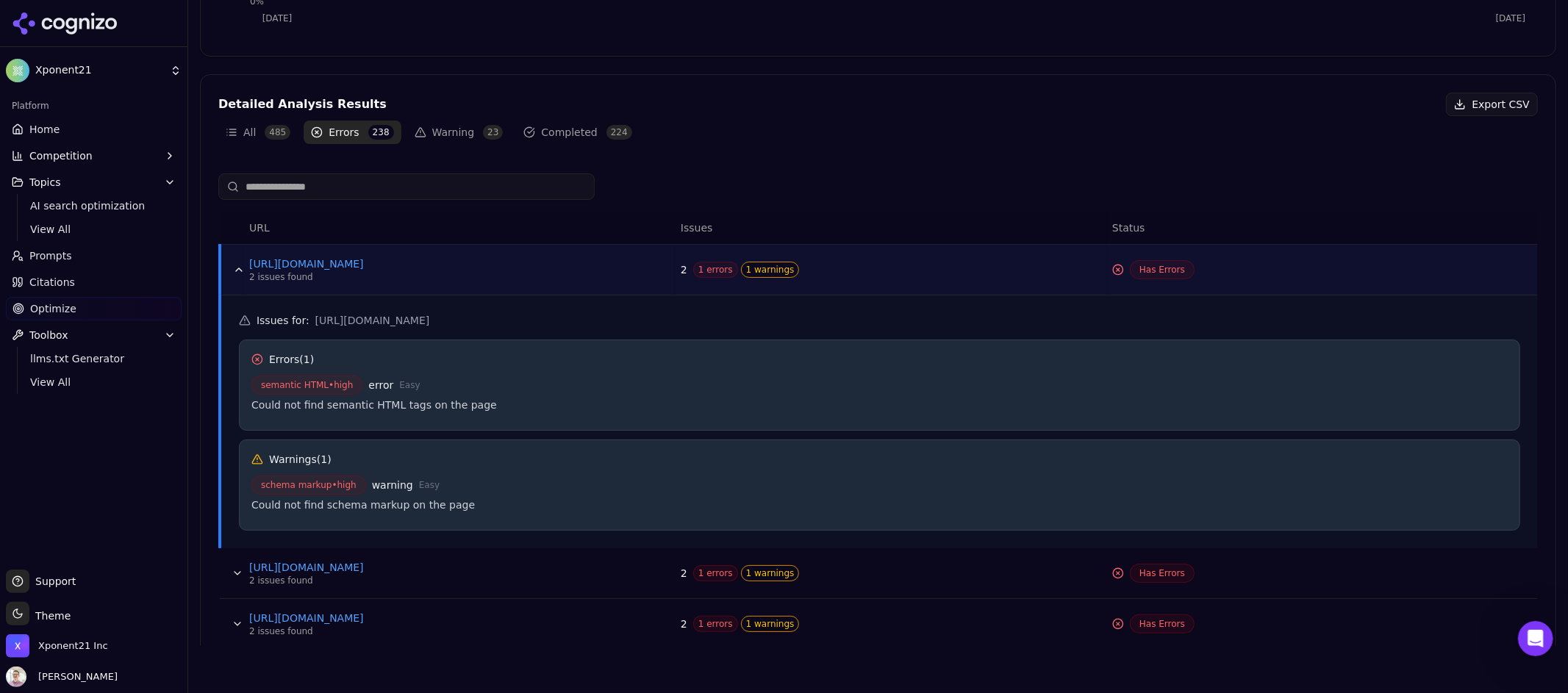
click at [560, 359] on div "Errors ( 1 )" at bounding box center [879, 359] width 1256 height 14
drag, startPoint x: 580, startPoint y: 405, endPoint x: 235, endPoint y: 384, distance: 345.6
click at [236, 384] on div "Issues for : https://xponent21.com/insights/faq/what-does-a-marketing-consultan…" at bounding box center [880, 422] width 1317 height 253
copy div "semantic HTML • high error Easy Could not find semantic HTML tags on the page"
click at [239, 269] on button "Data table" at bounding box center [239, 270] width 23 height 23
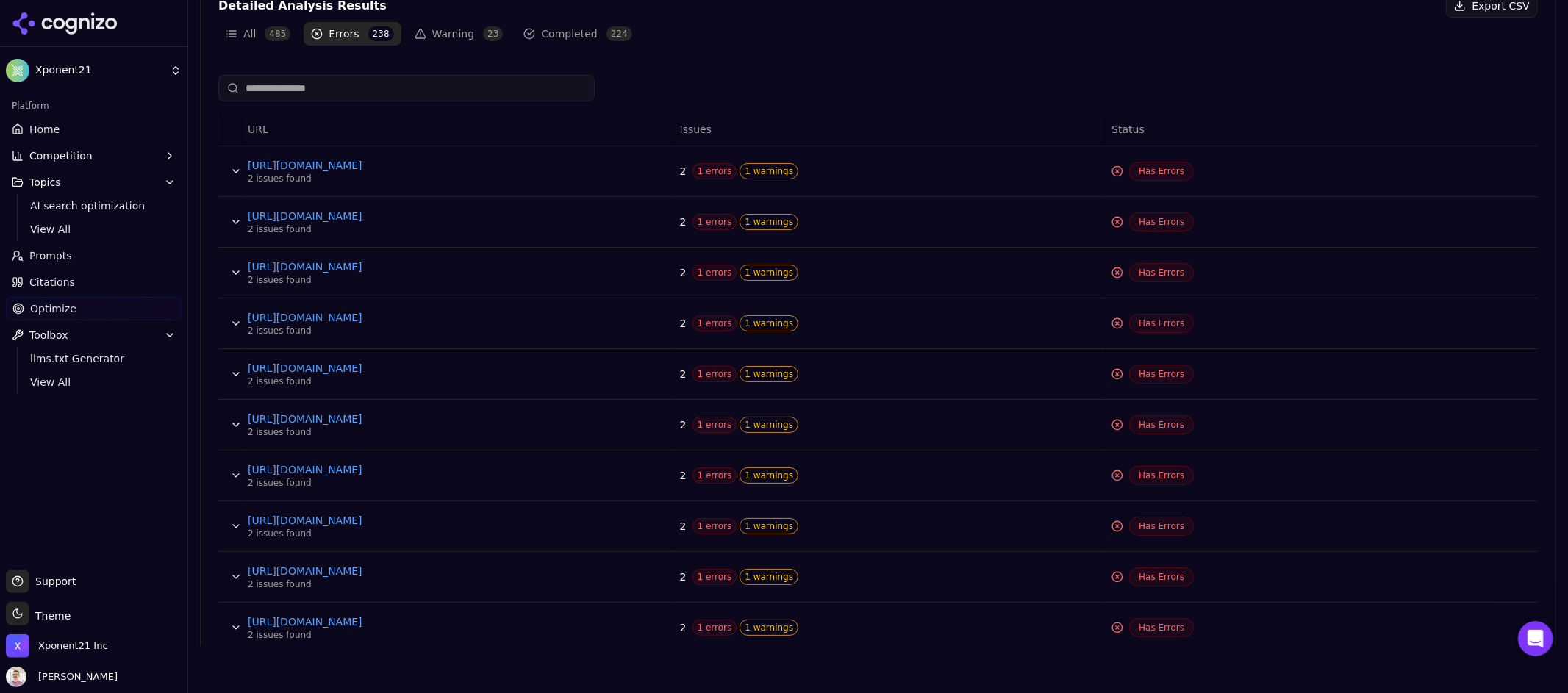
scroll to position [570, 0]
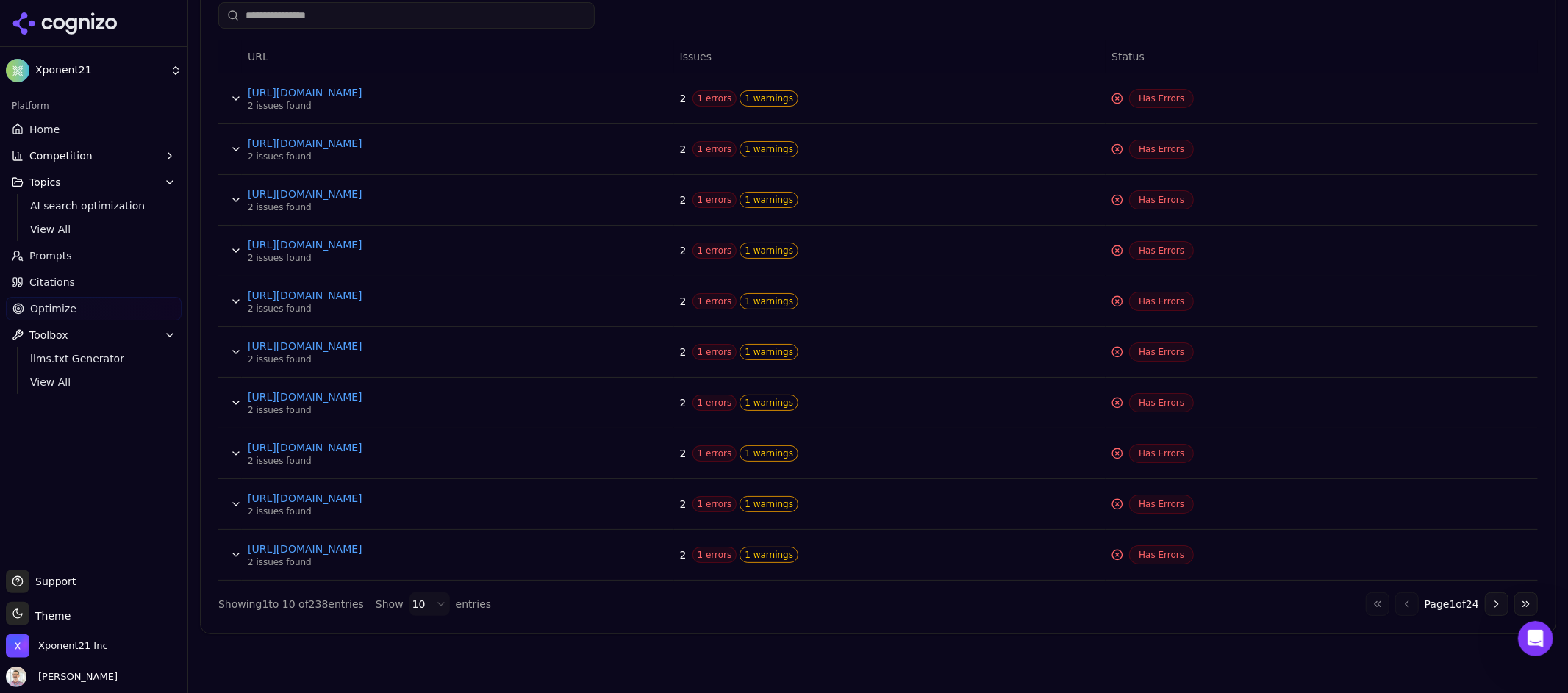
click at [428, 607] on html "Xponent21 Platform Home Competition Topics AI search optimization View All Prom…" at bounding box center [784, 346] width 1568 height 693
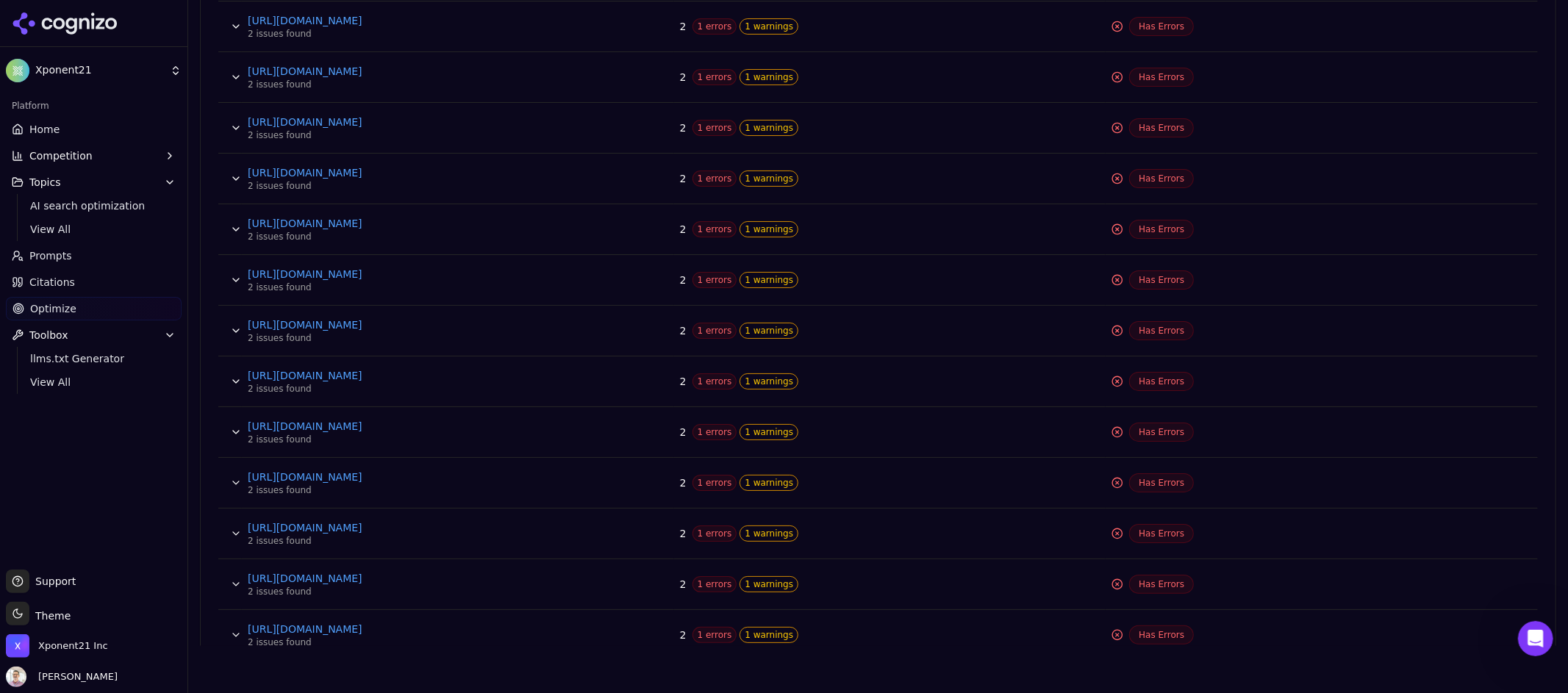
scroll to position [877, 0]
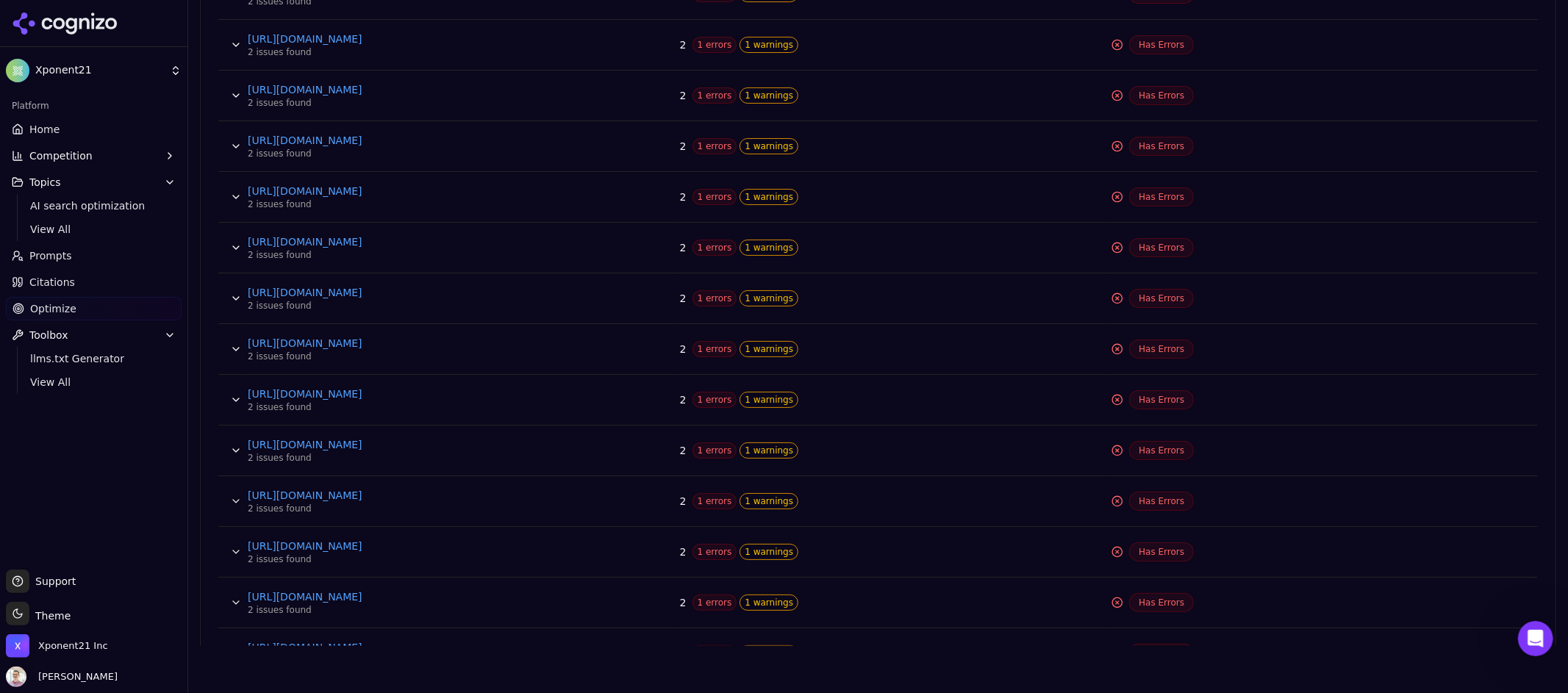
click at [234, 350] on button "Data table" at bounding box center [236, 349] width 23 height 23
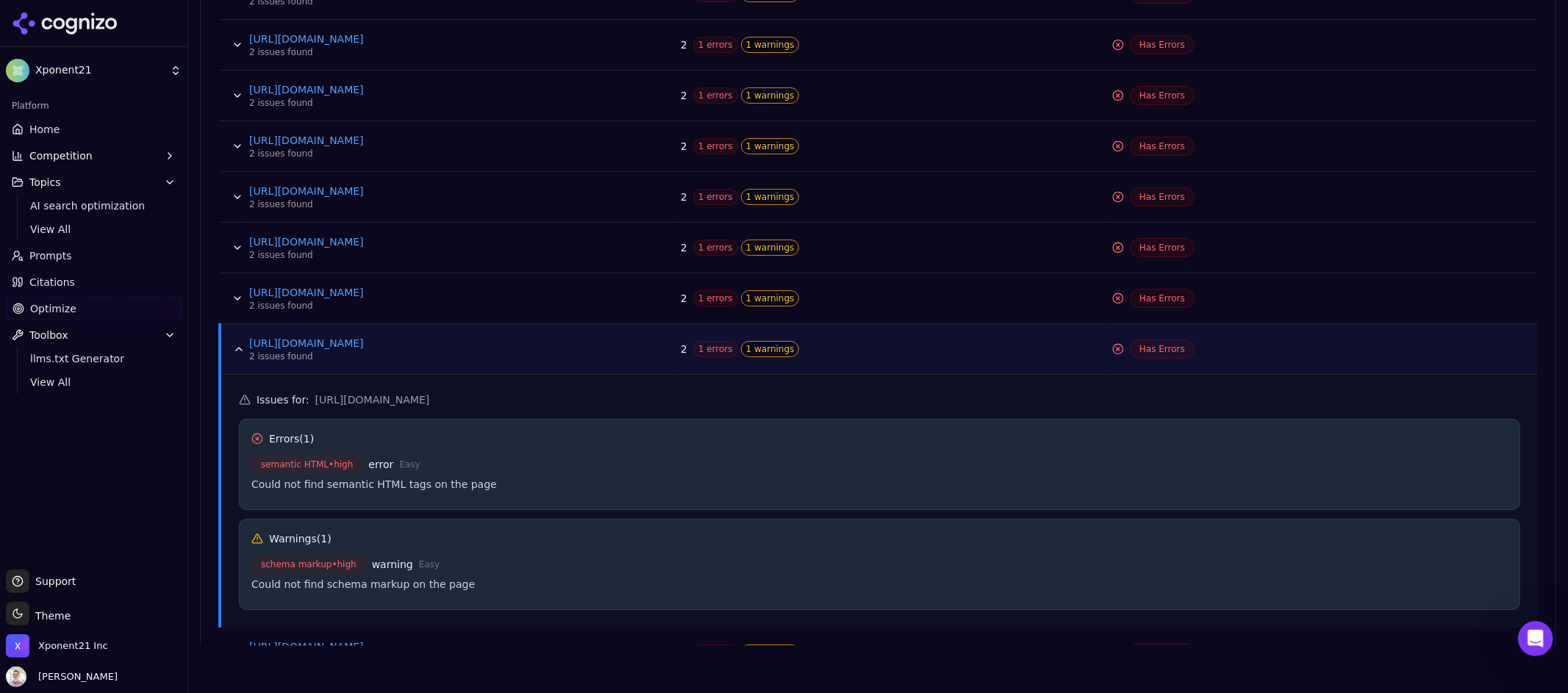
click at [234, 350] on button "Data table" at bounding box center [239, 349] width 23 height 23
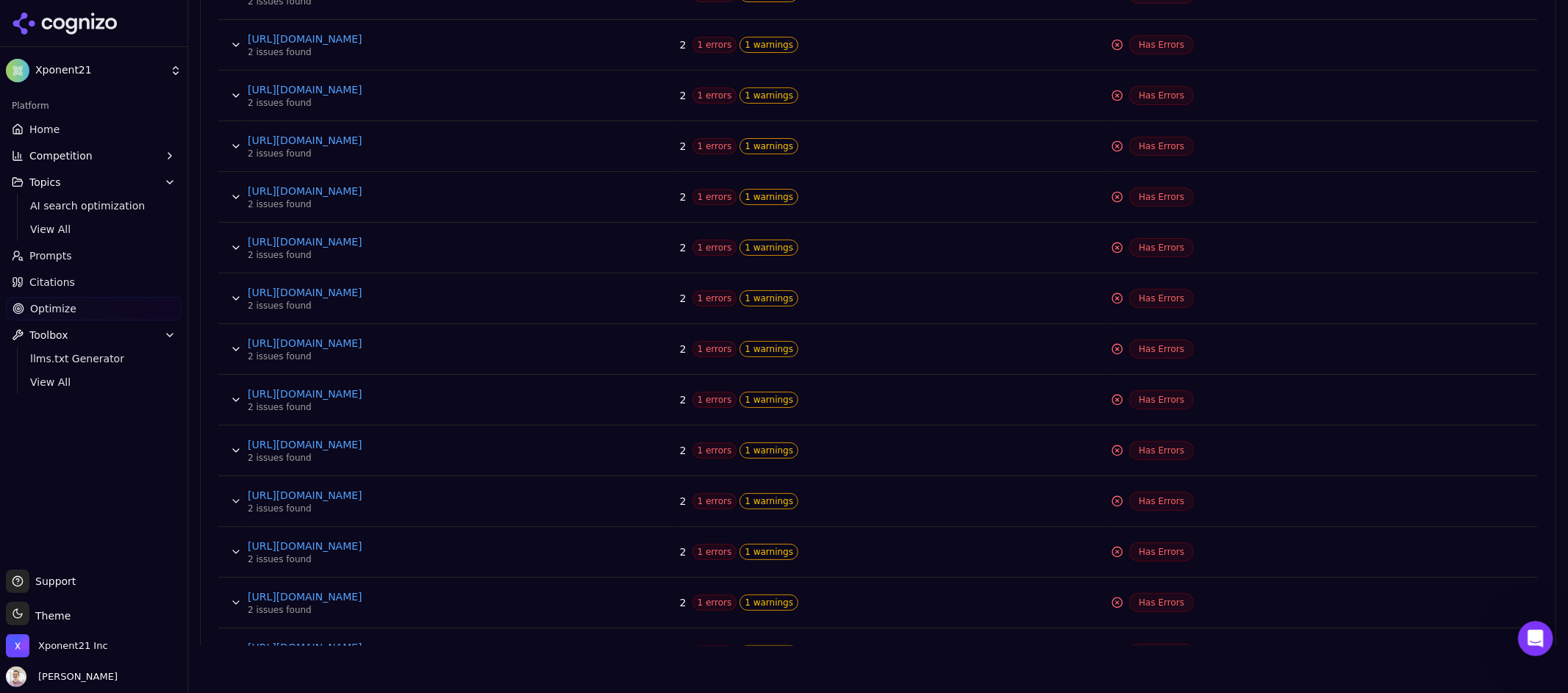
click at [236, 404] on button "Data table" at bounding box center [236, 399] width 23 height 23
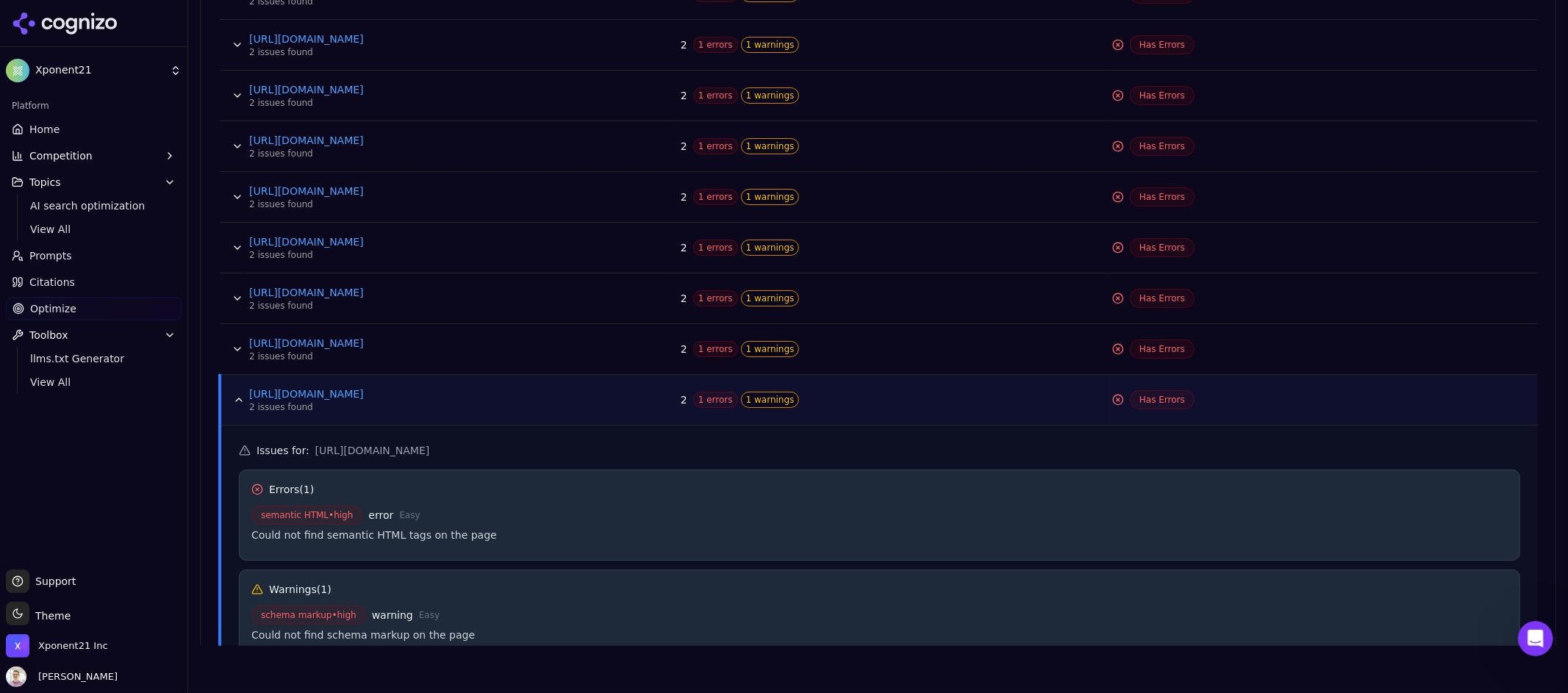
click at [236, 404] on button "Data table" at bounding box center [239, 399] width 23 height 23
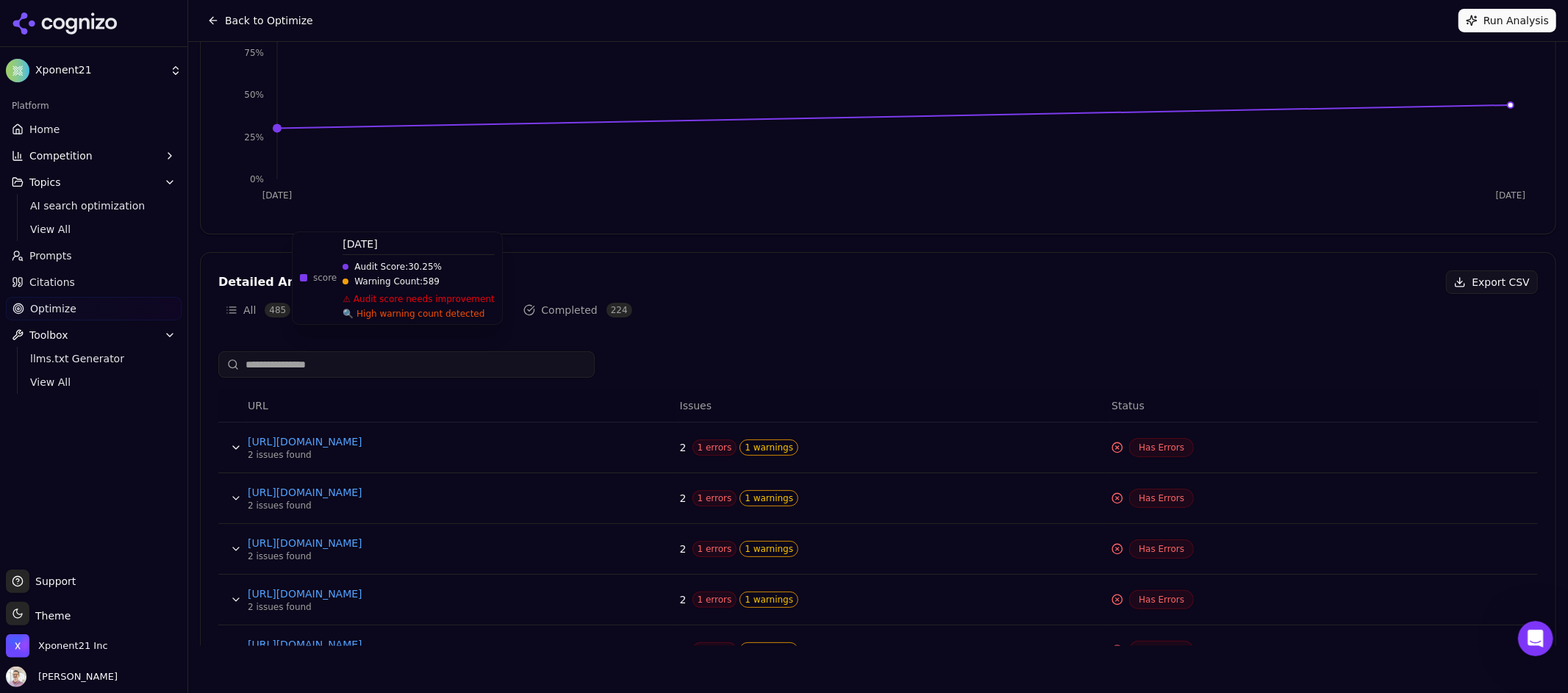
scroll to position [396, 0]
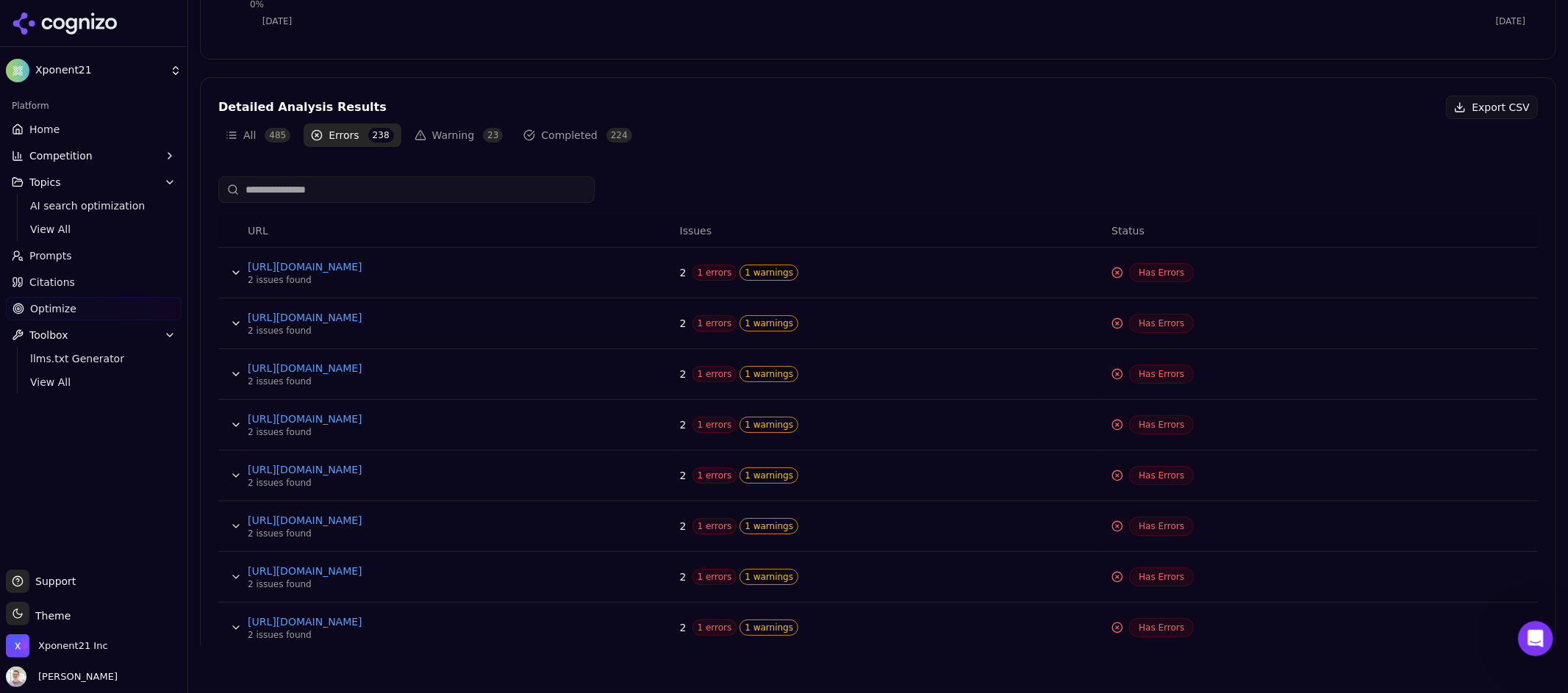
click at [235, 273] on button "Data table" at bounding box center [236, 272] width 23 height 23
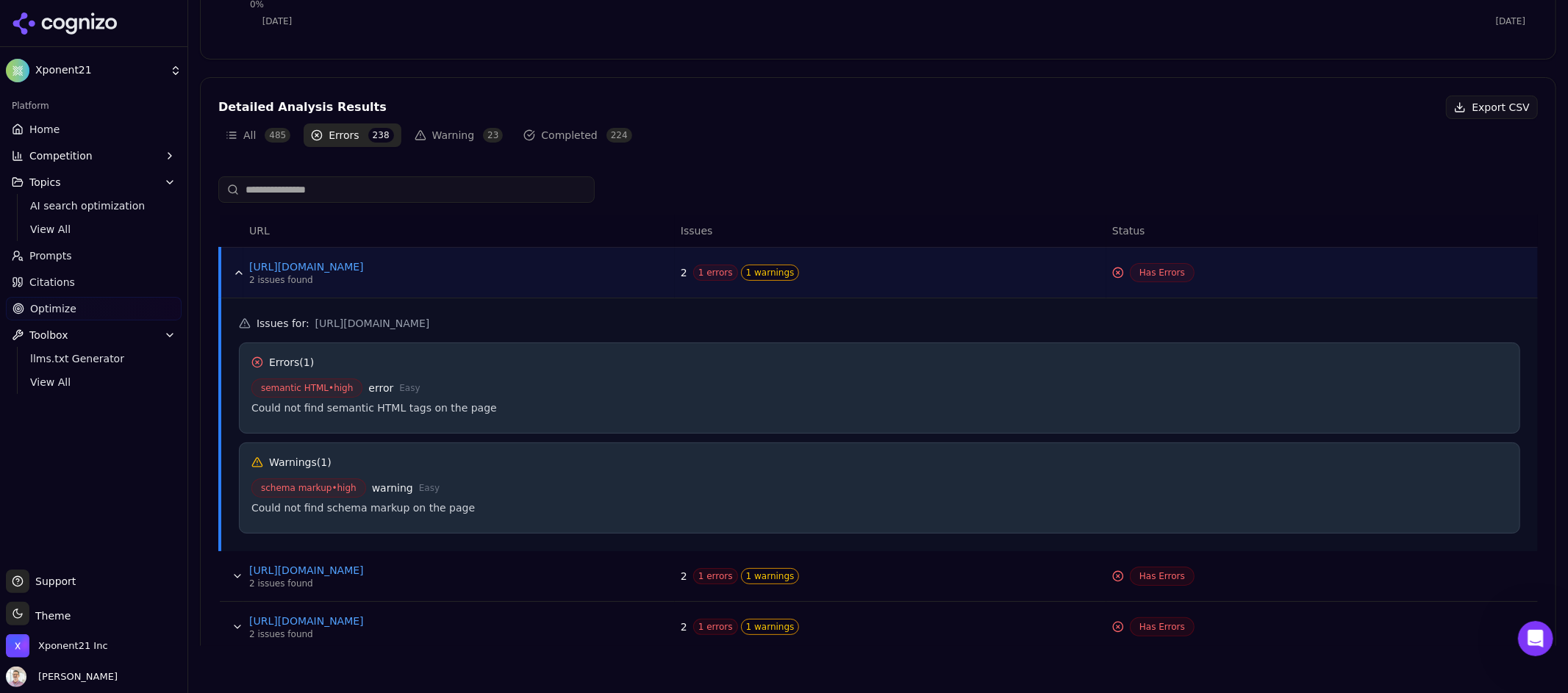
drag, startPoint x: 784, startPoint y: 321, endPoint x: 314, endPoint y: 317, distance: 470.0
click at [314, 317] on h5 "Issues for : https://xponent21.com/insights/faq/what-does-a-marketing-consultan…" at bounding box center [879, 323] width 1281 height 14
copy span "[URL][DOMAIN_NAME]"
click at [426, 409] on div "Could not find semantic HTML tags on the page" at bounding box center [879, 407] width 1256 height 14
click at [409, 396] on div "semantic HTML • high error Easy" at bounding box center [879, 388] width 1256 height 19
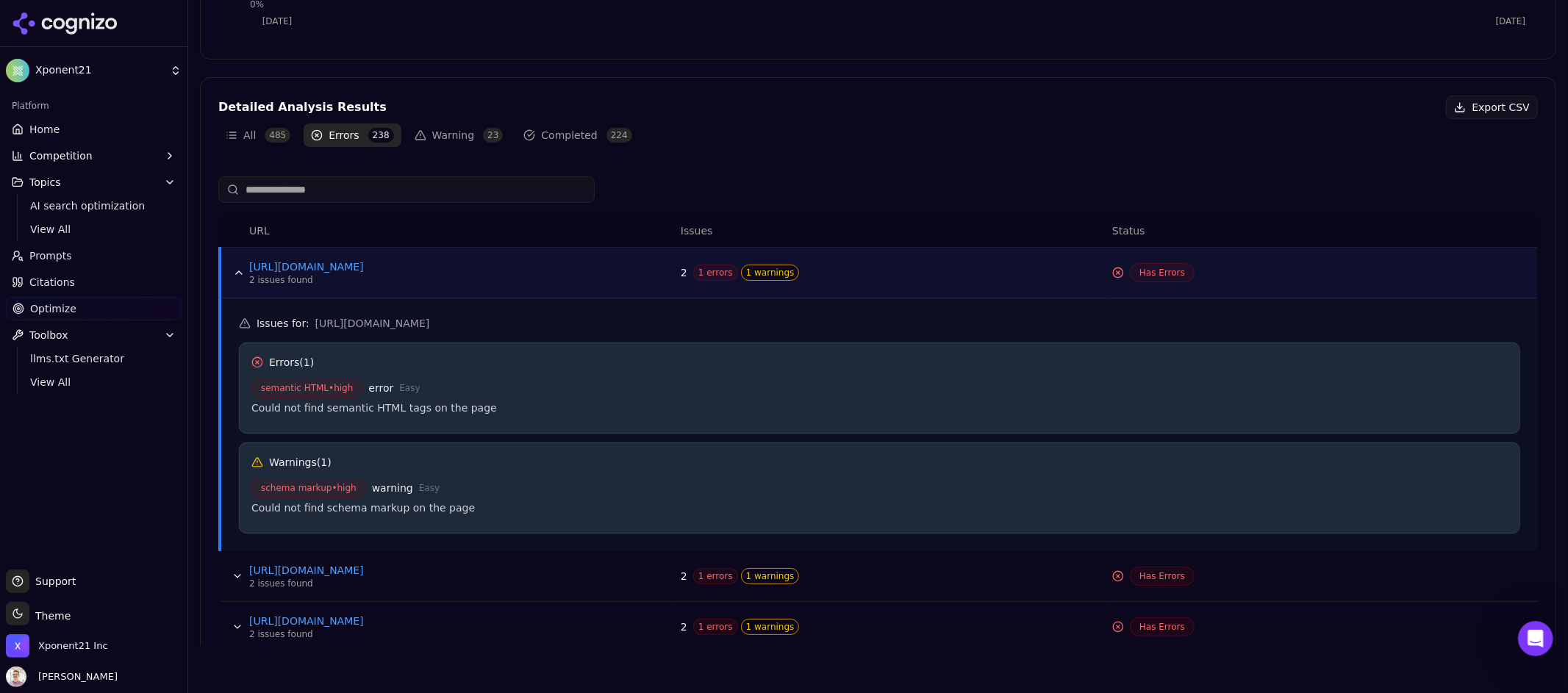
click at [315, 393] on span "semantic HTML • high" at bounding box center [306, 388] width 111 height 19
click at [308, 390] on span "semantic HTML • high" at bounding box center [306, 388] width 111 height 19
click at [307, 390] on span "semantic HTML • high" at bounding box center [306, 388] width 111 height 19
click at [238, 276] on button "Data table" at bounding box center [239, 272] width 23 height 23
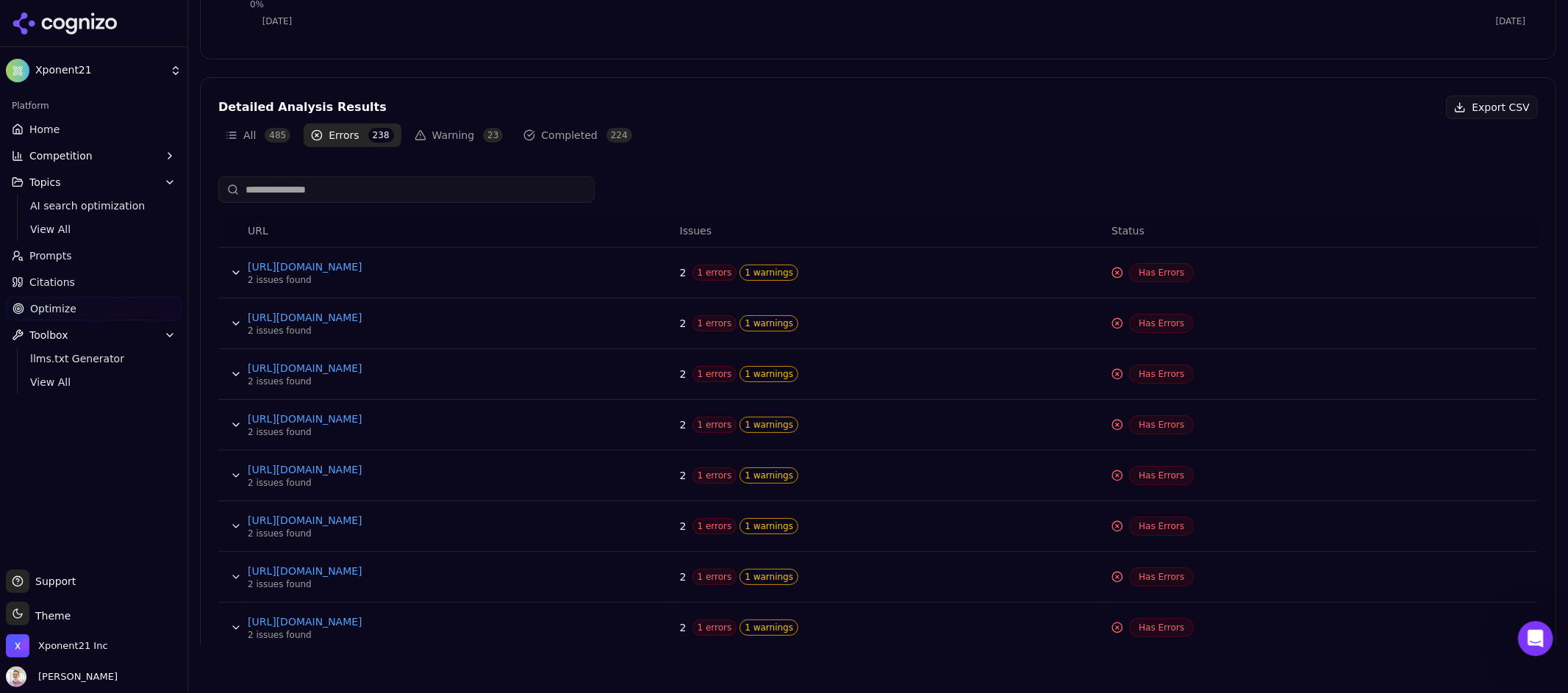
click at [241, 321] on button "Data table" at bounding box center [236, 323] width 23 height 23
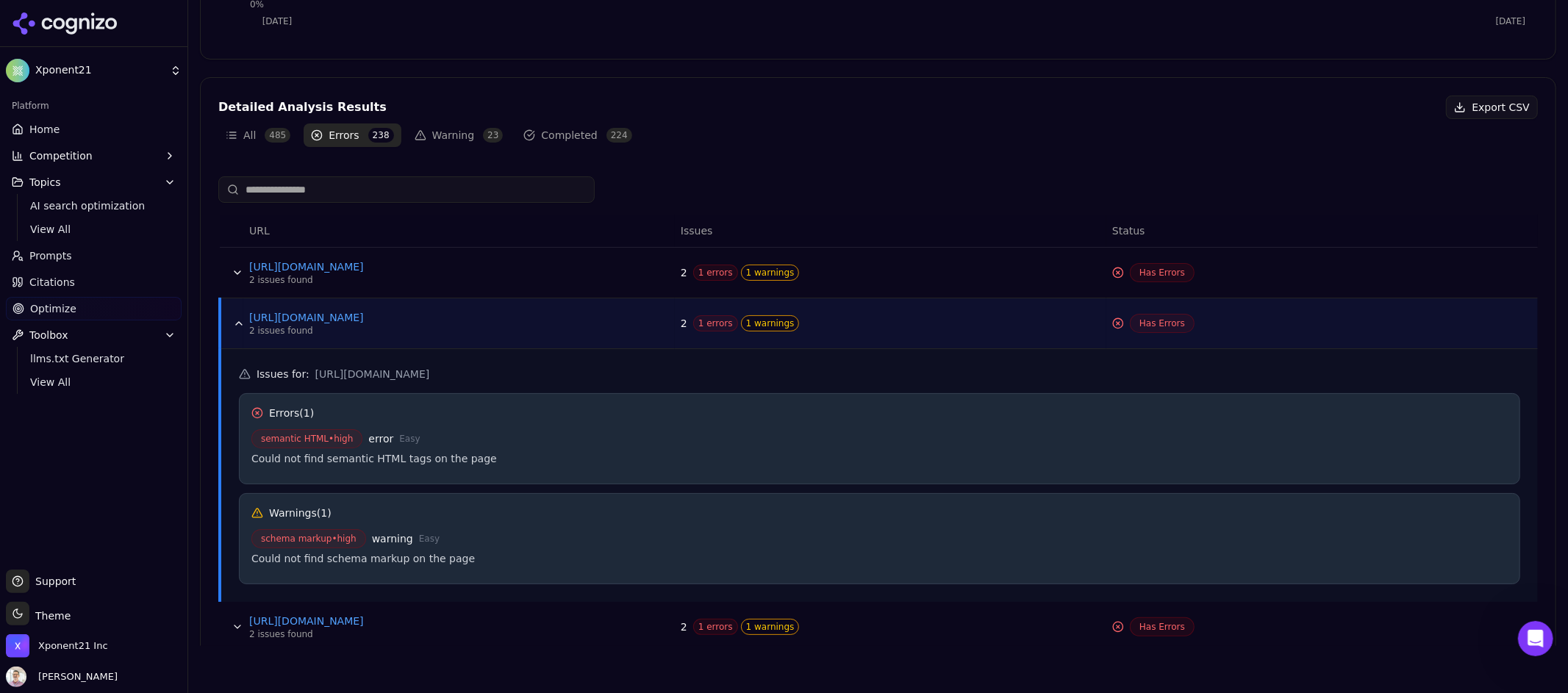
click at [239, 321] on button "Data table" at bounding box center [239, 323] width 23 height 23
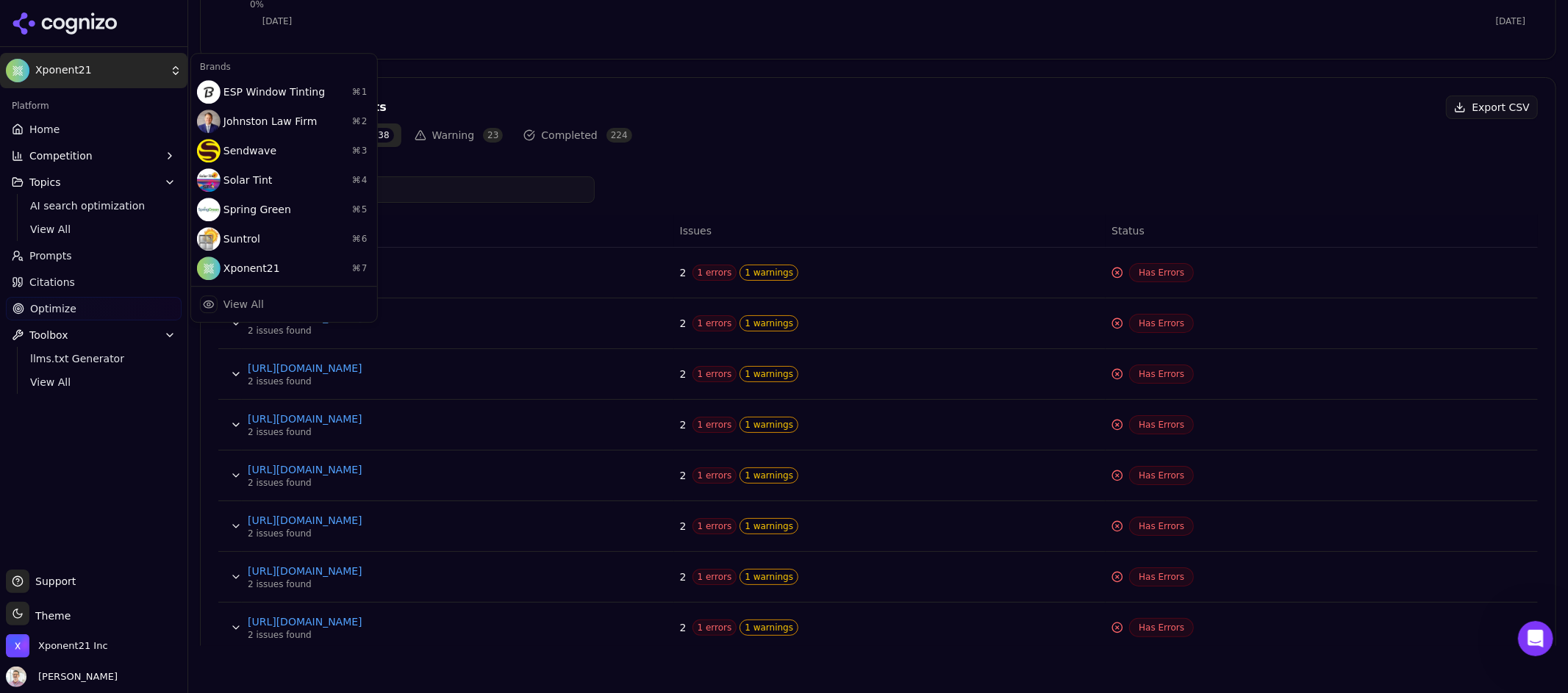
click at [46, 86] on html "Xponent21 Platform Home Competition Topics AI search optimization View All Prom…" at bounding box center [784, 346] width 1568 height 693
